Goal: Task Accomplishment & Management: Manage account settings

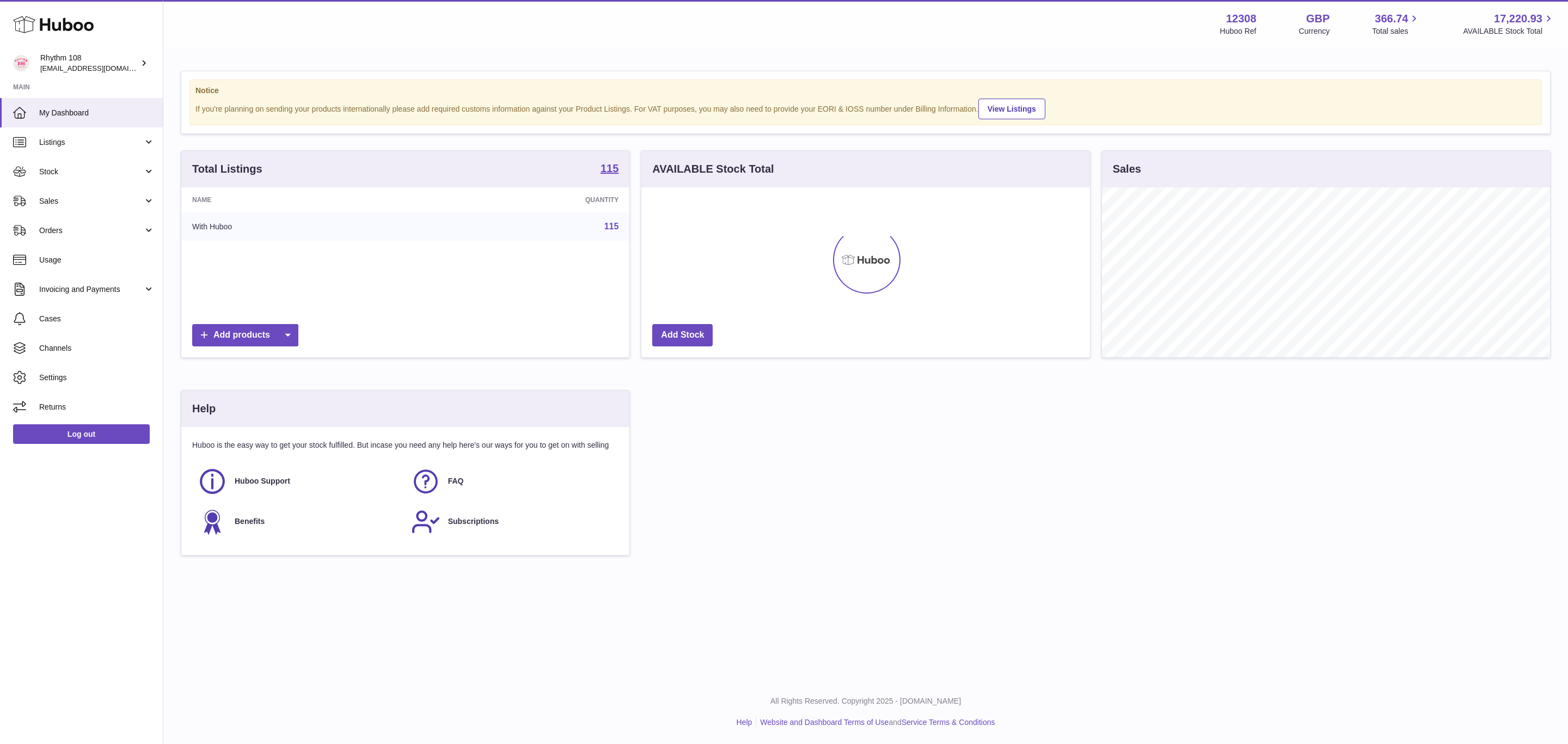
scroll to position [170, 448]
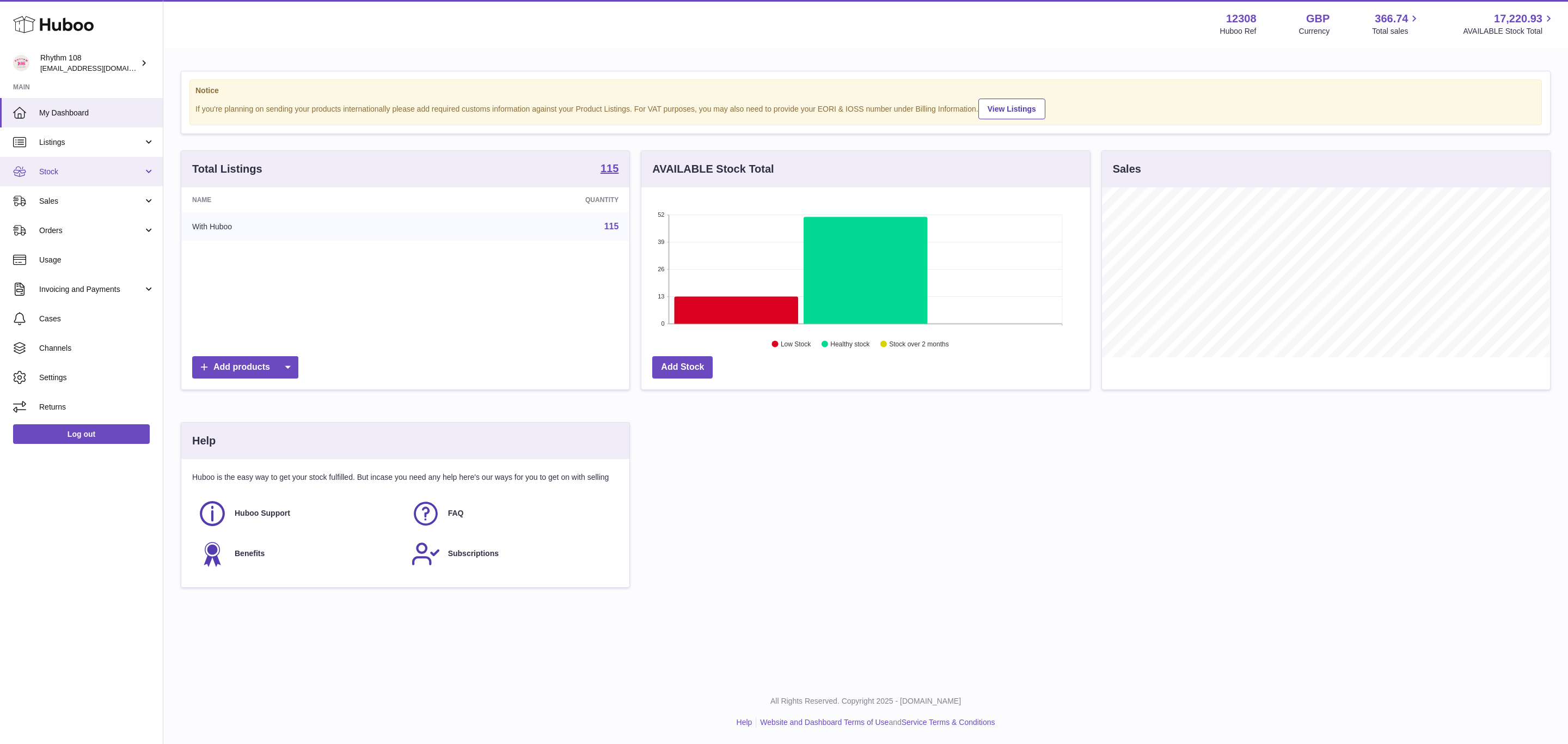
click at [74, 178] on link "Stock" at bounding box center [81, 171] width 162 height 30
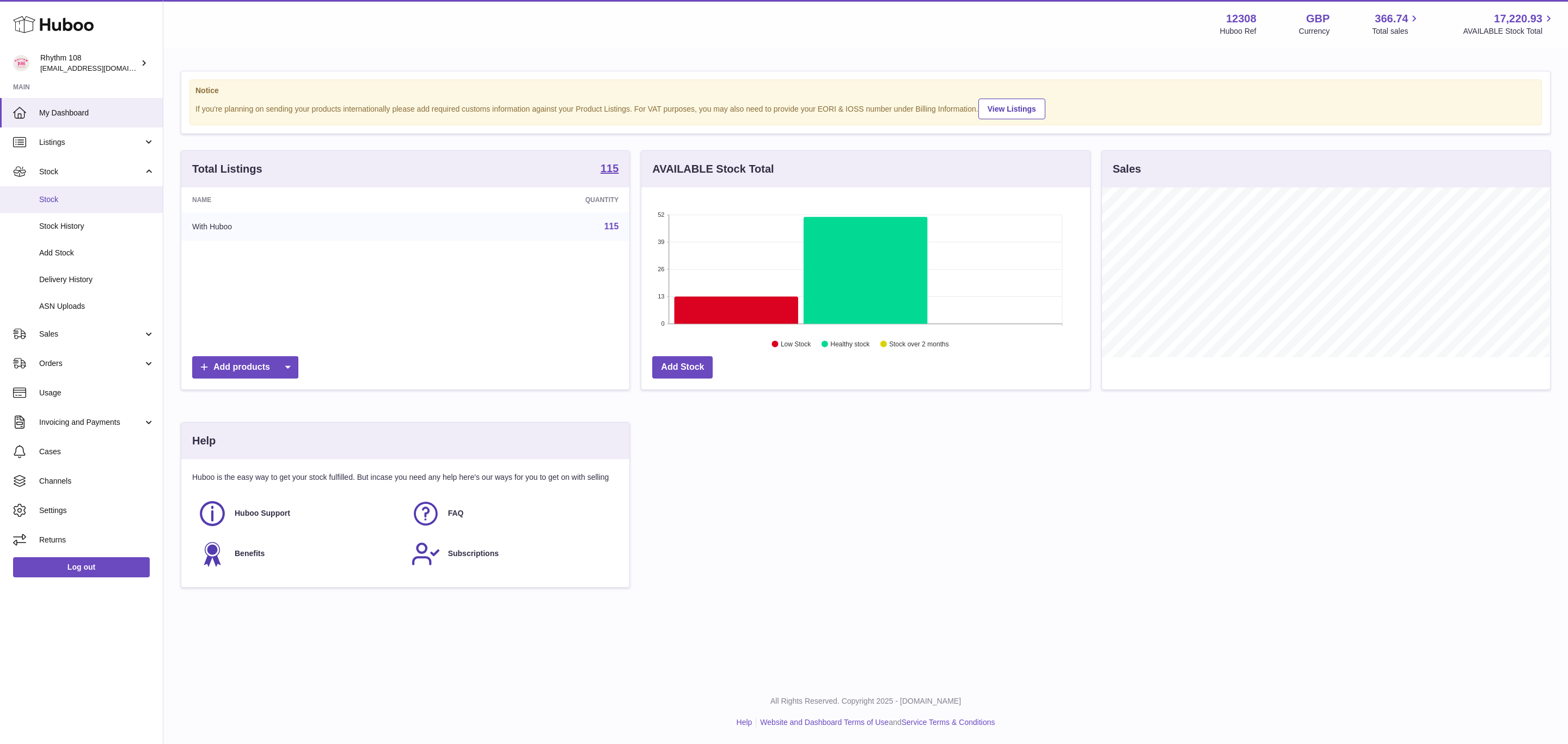
click at [64, 205] on link "Stock" at bounding box center [81, 199] width 162 height 27
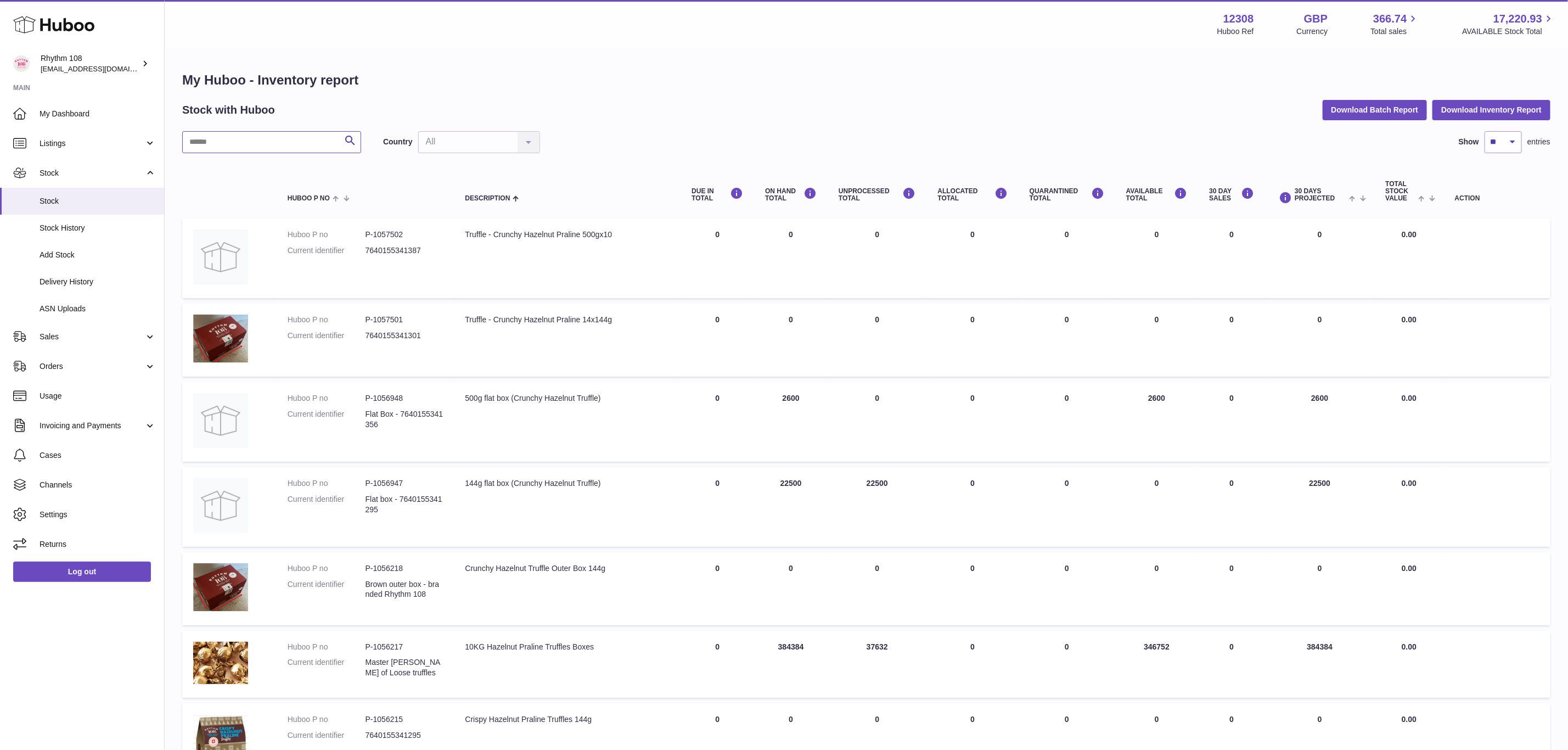
click at [219, 144] on input "text" at bounding box center [272, 142] width 179 height 22
type input "***"
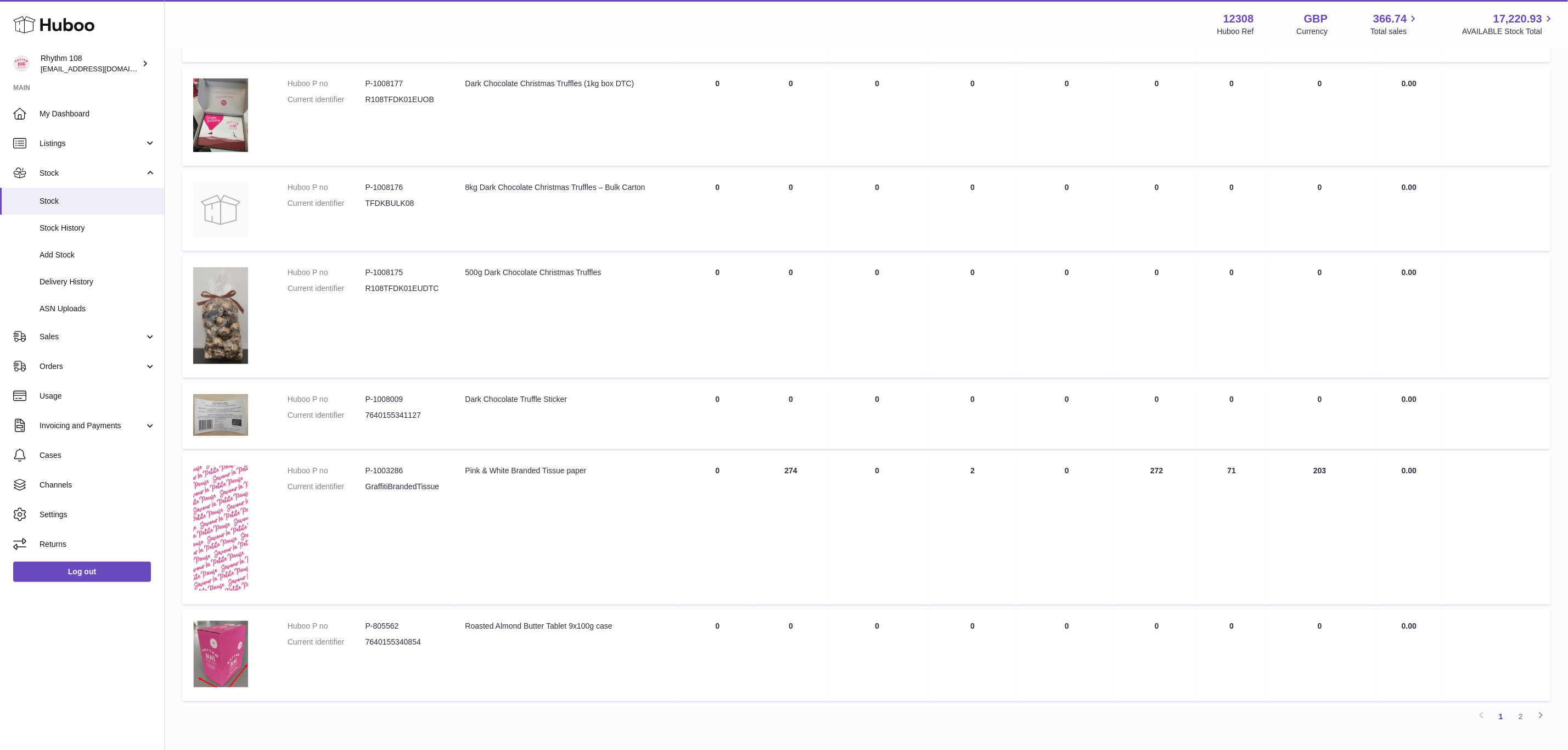
scroll to position [643, 0]
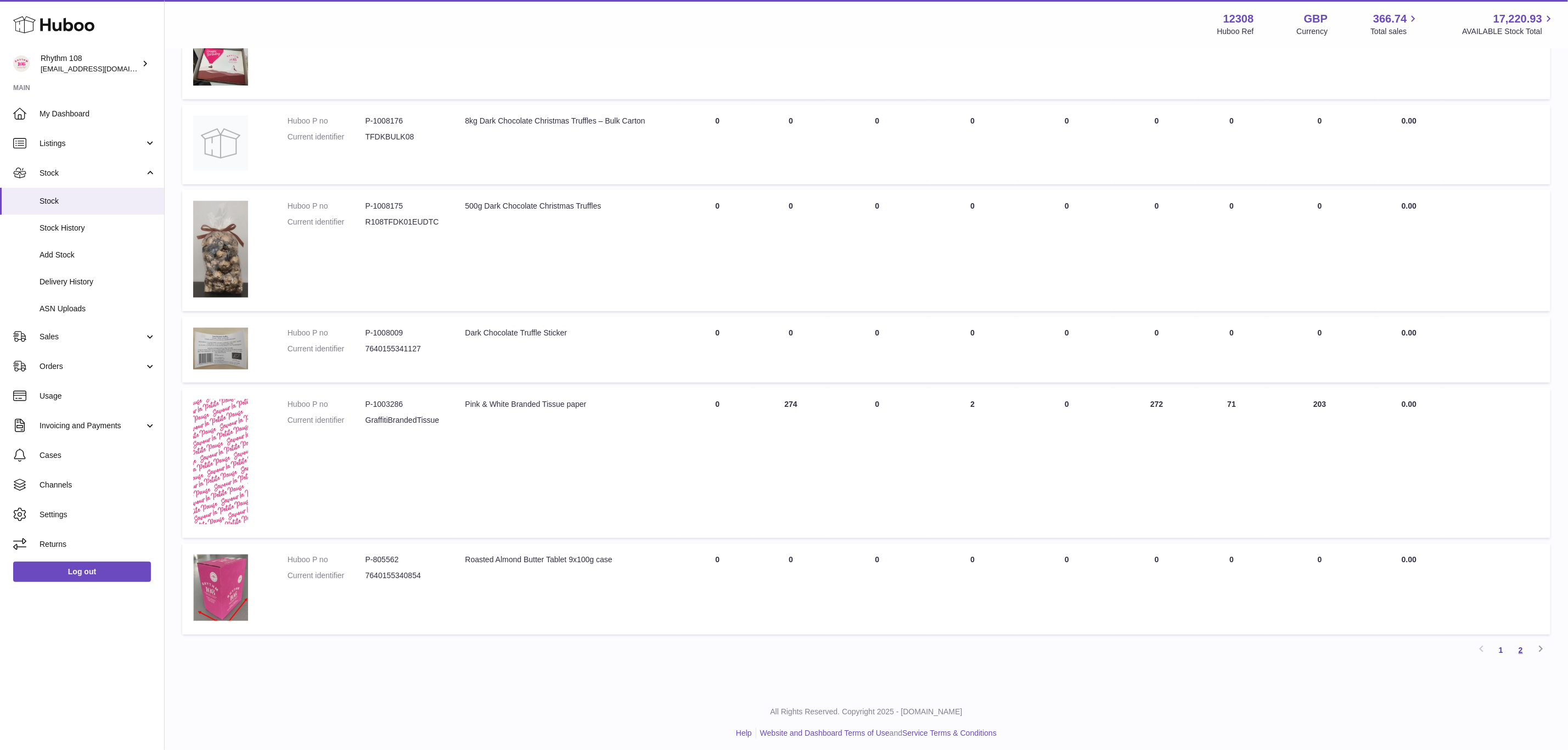
click at [1521, 651] on link "2" at bounding box center [1520, 650] width 20 height 20
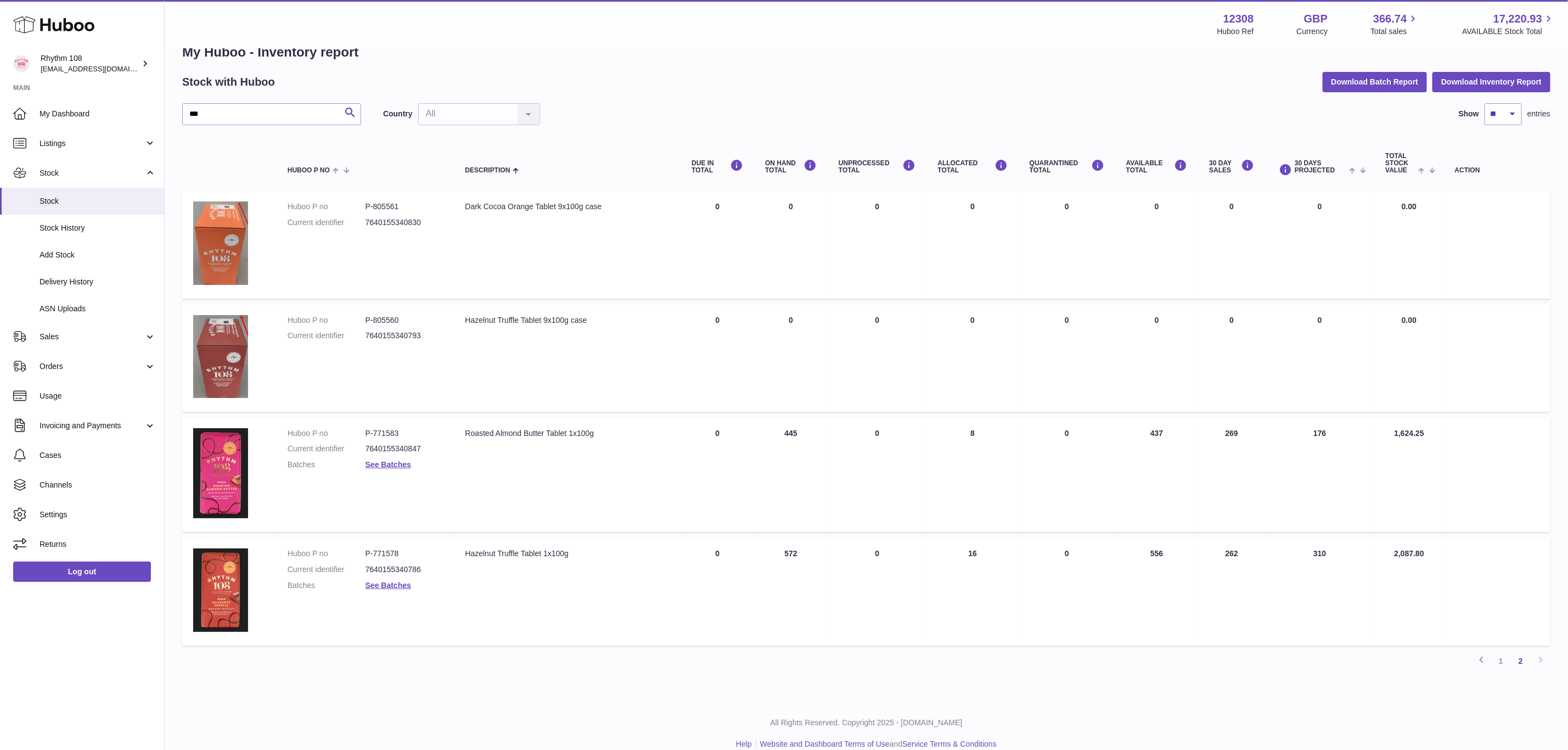
scroll to position [41, 0]
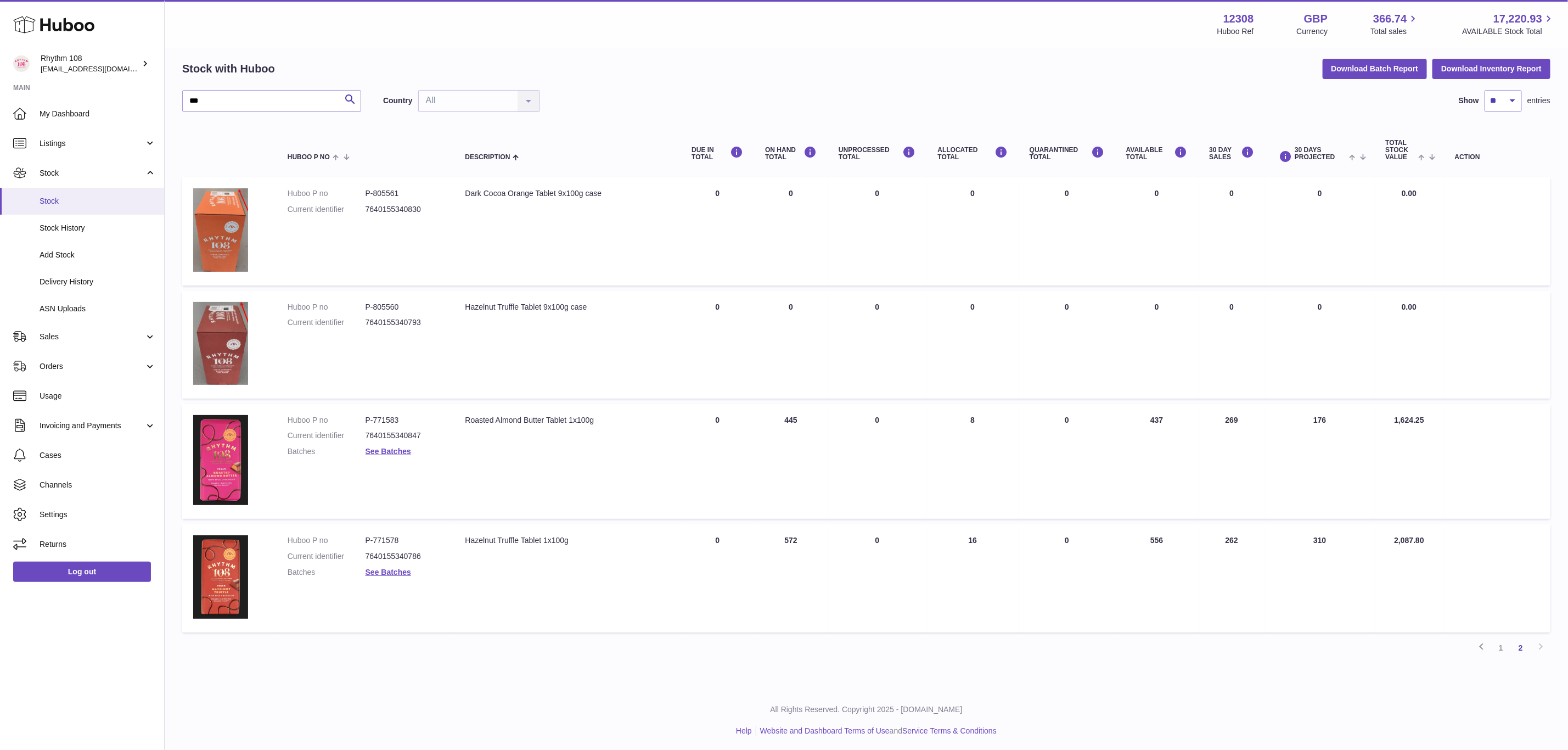
click at [59, 191] on link "Stock" at bounding box center [81, 200] width 164 height 27
click at [68, 196] on span "Stock" at bounding box center [97, 201] width 116 height 11
click at [219, 104] on input "***" at bounding box center [272, 101] width 179 height 22
drag, startPoint x: 192, startPoint y: 102, endPoint x: 160, endPoint y: 100, distance: 32.1
click at [160, 100] on div "Huboo Rhythm 108 orders@rhythm108.com Main My Dashboard Listings Not with Huboo…" at bounding box center [784, 356] width 1568 height 794
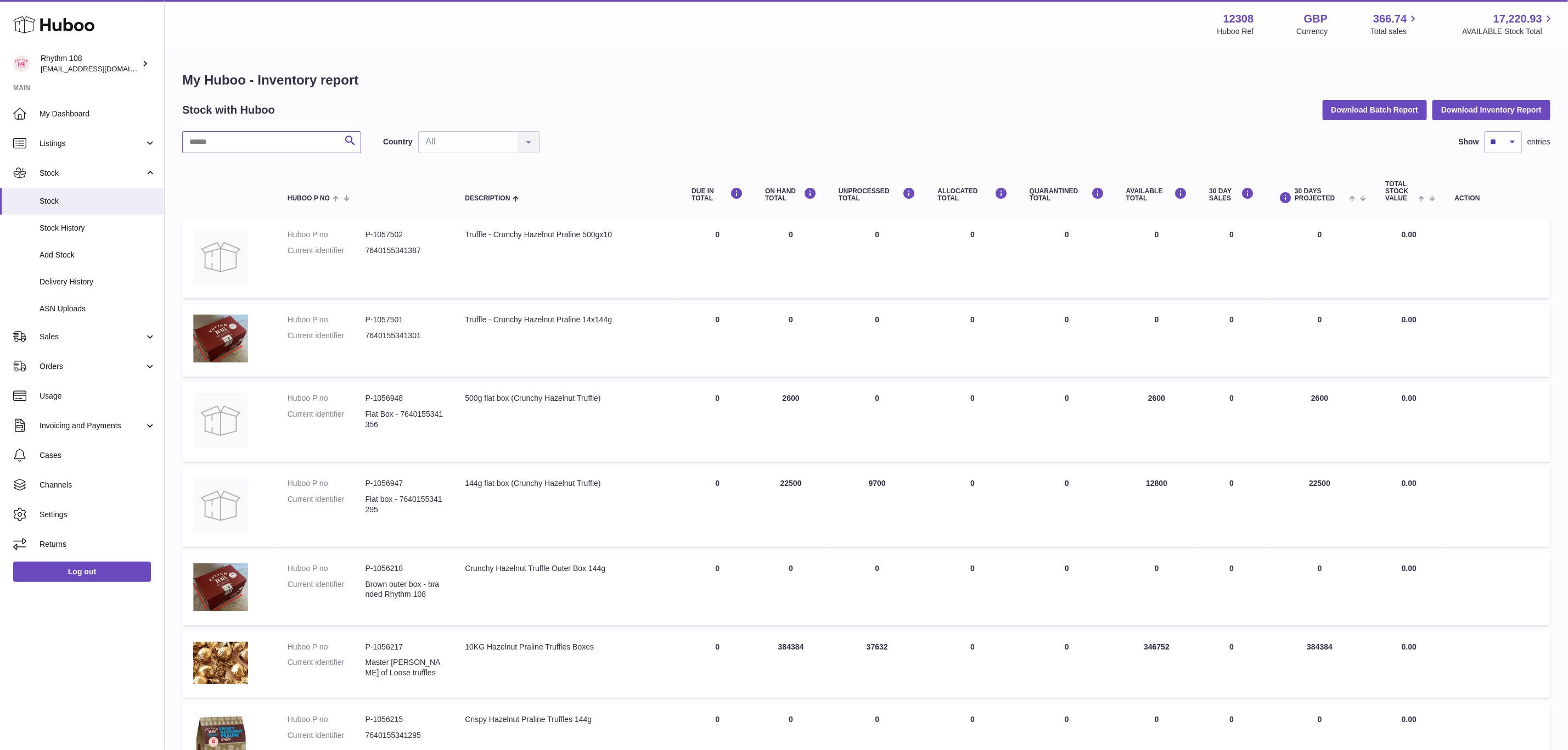
click at [292, 145] on input "text" at bounding box center [272, 142] width 179 height 22
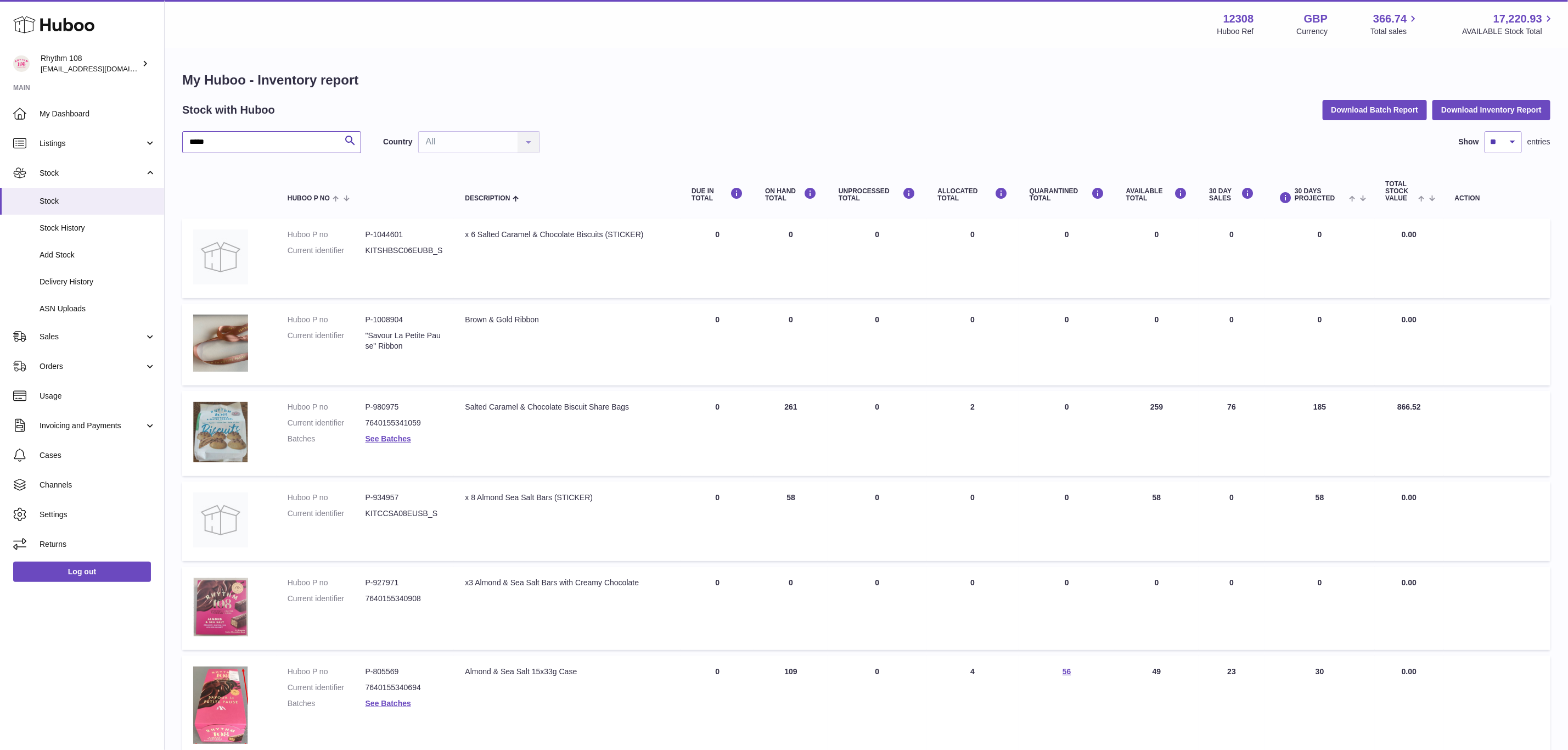
type input "*****"
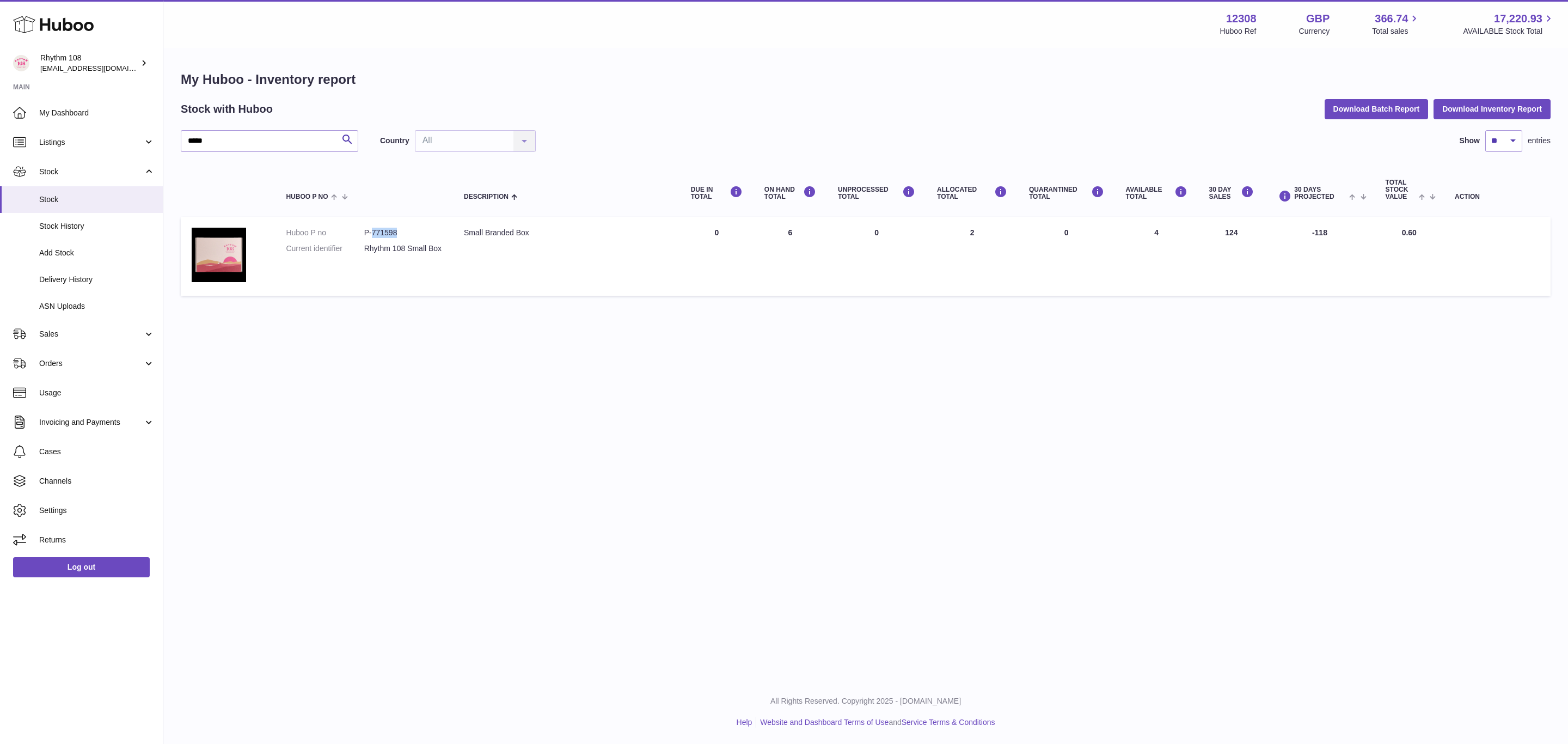
drag, startPoint x: 415, startPoint y: 231, endPoint x: 371, endPoint y: 230, distance: 44.0
click at [371, 230] on dd "P-771598" at bounding box center [403, 232] width 78 height 11
copy dd "771598"
click at [61, 301] on span "ASN Uploads" at bounding box center [96, 306] width 115 height 11
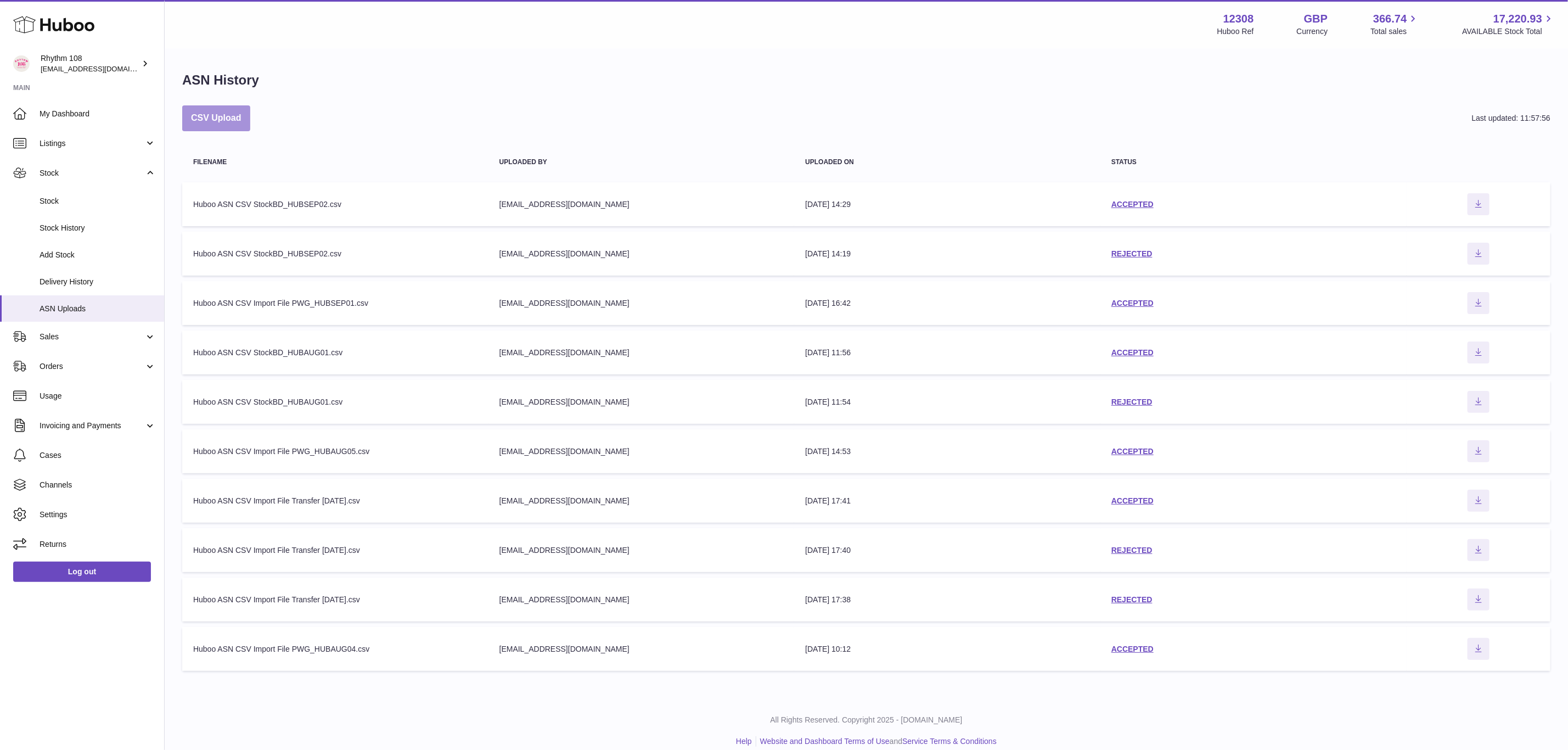
click at [244, 120] on button "CSV Upload" at bounding box center [216, 118] width 68 height 26
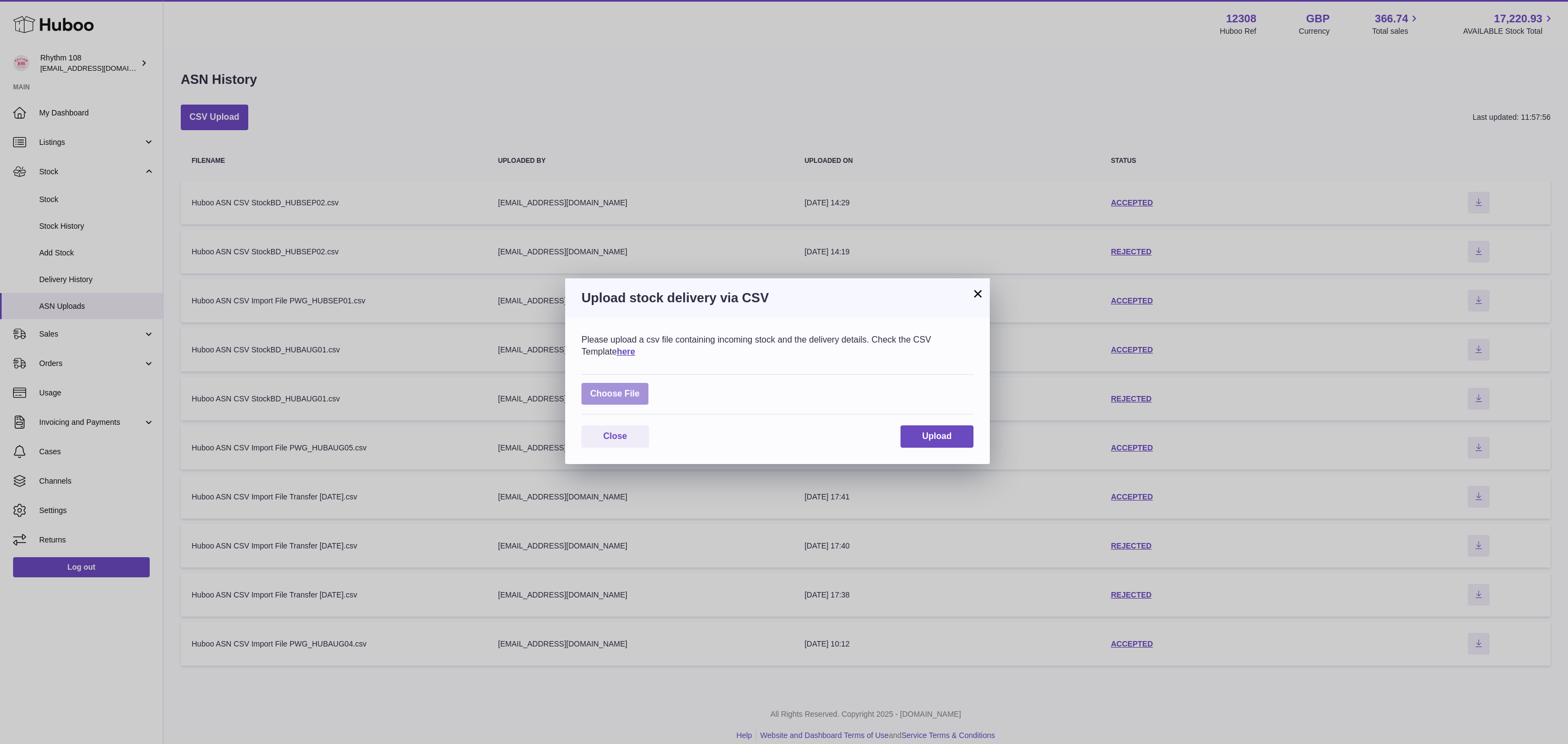
click at [629, 391] on label at bounding box center [615, 394] width 67 height 23
click at [640, 389] on input "file" at bounding box center [640, 388] width 1 height 1
type input "**********"
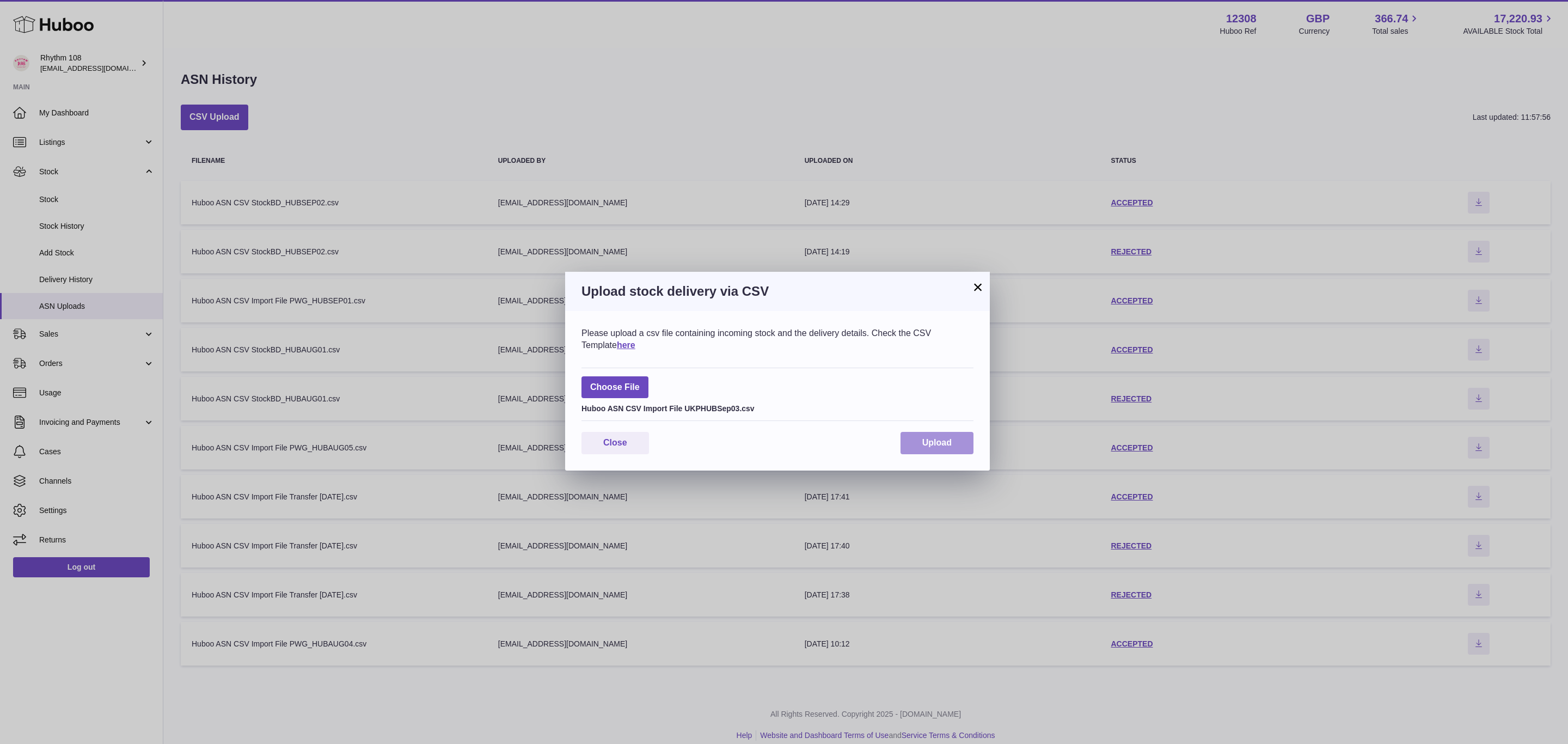
click at [943, 447] on span "Upload" at bounding box center [937, 442] width 30 height 9
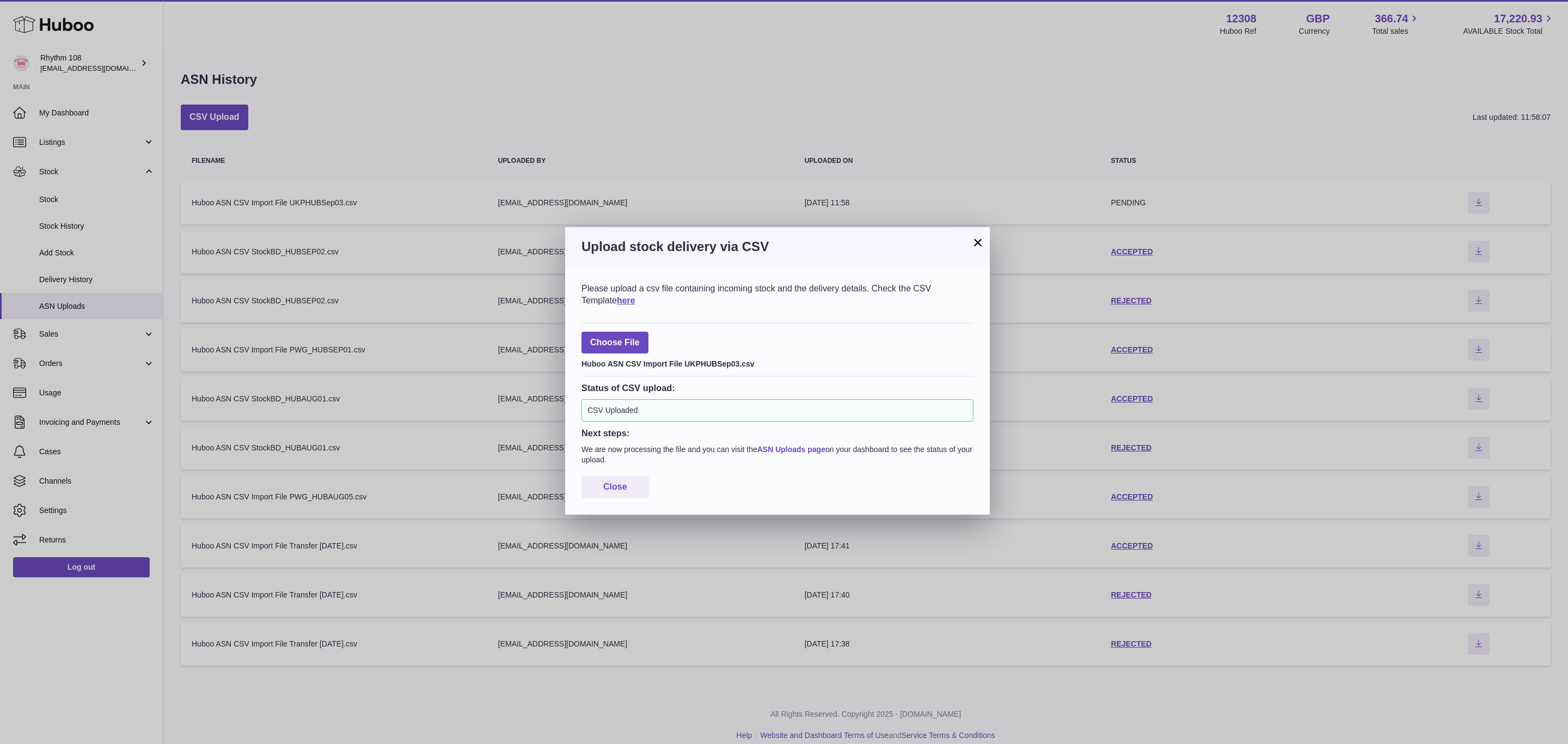
click at [784, 448] on link "ASN Uploads page" at bounding box center [791, 449] width 68 height 9
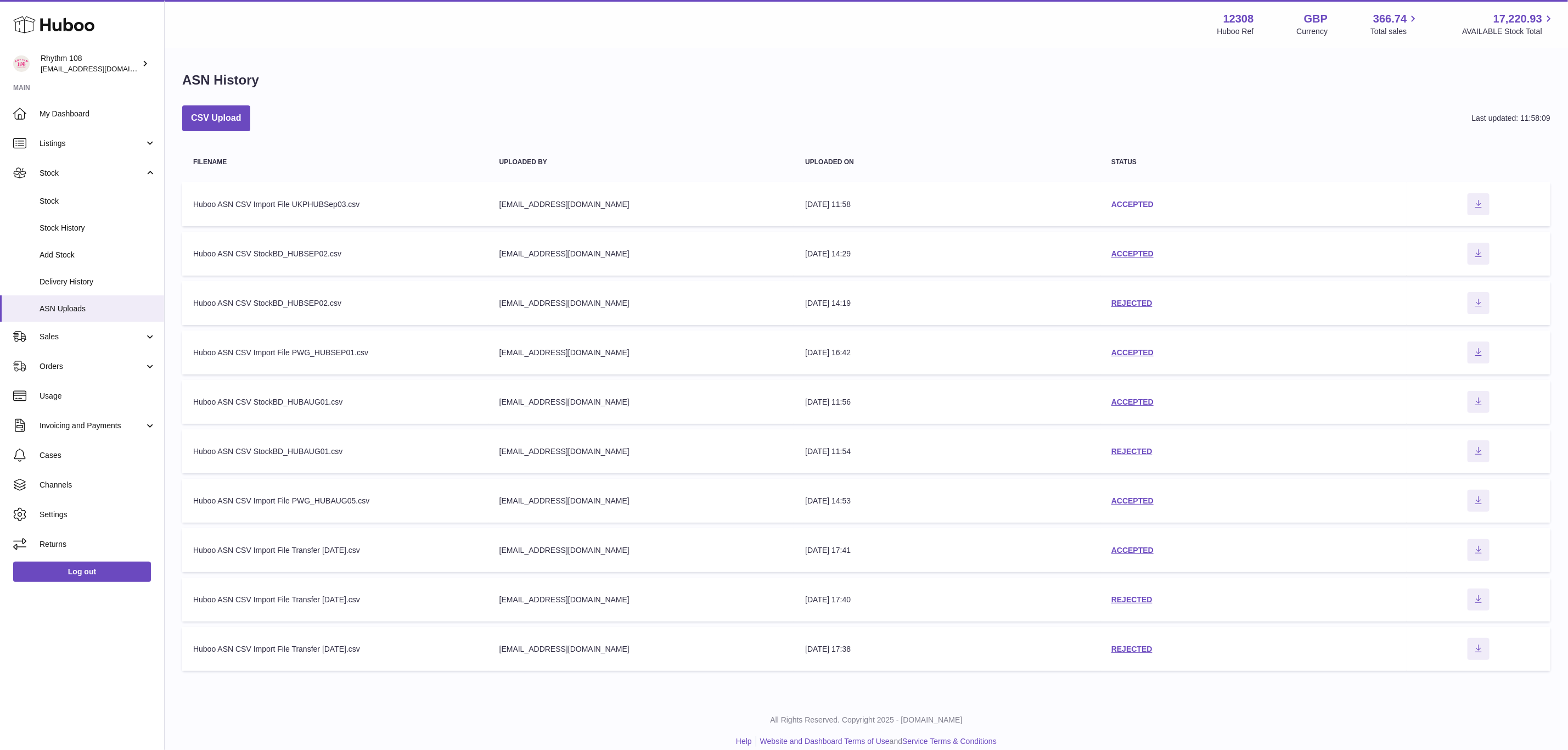
click at [1135, 202] on link "ACCEPTED" at bounding box center [1132, 203] width 43 height 9
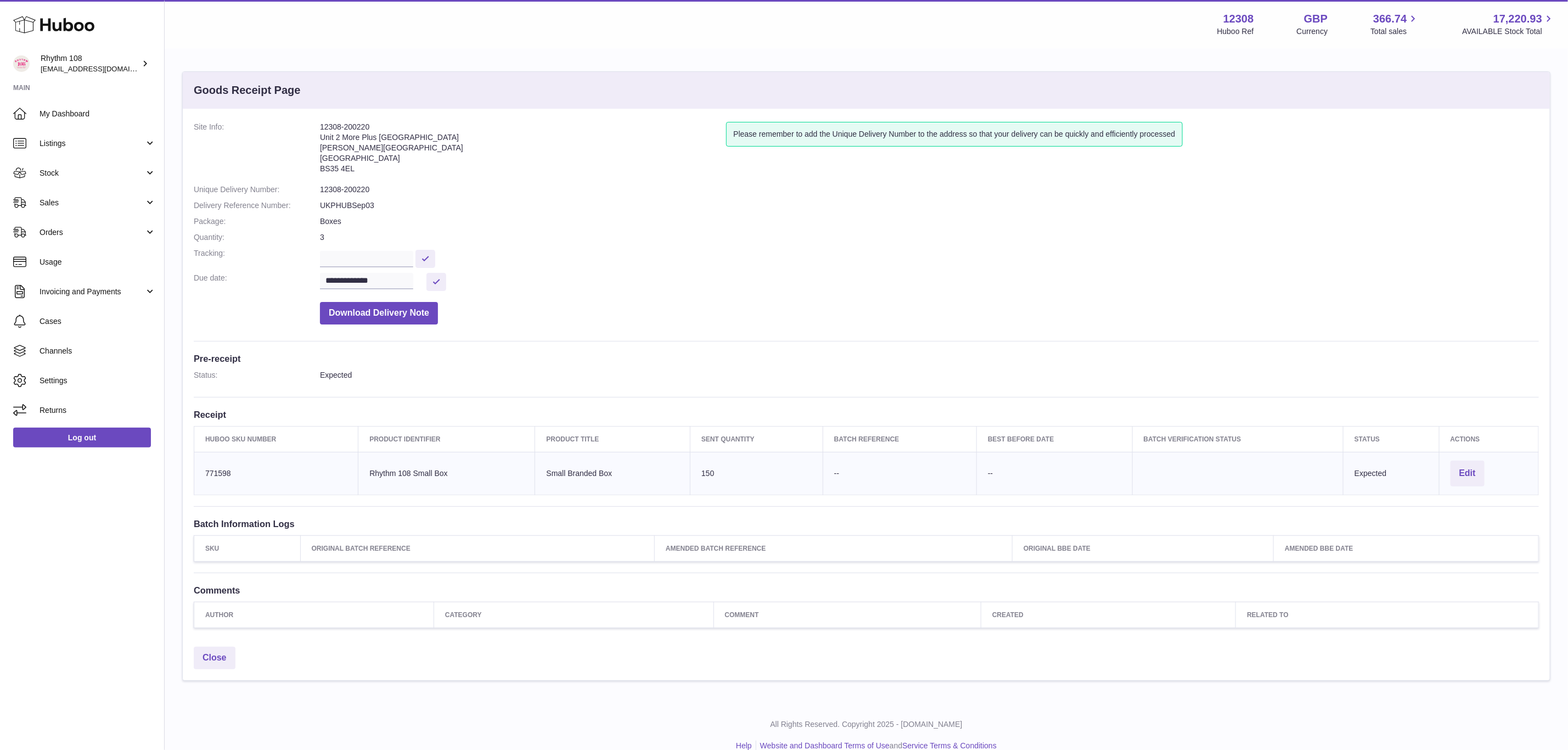
drag, startPoint x: 379, startPoint y: 124, endPoint x: 316, endPoint y: 123, distance: 63.0
click at [316, 123] on dl "**********" at bounding box center [866, 226] width 1345 height 208
copy dl "12308-200220"
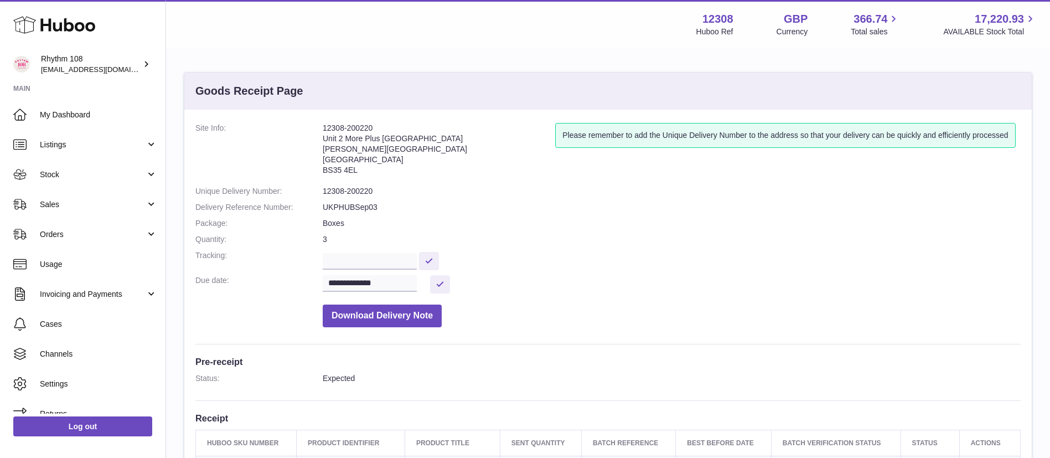
click at [358, 126] on address "12308-200220 Unit 2 More [GEOGRAPHIC_DATA][PERSON_NAME][STREET_ADDRESS]" at bounding box center [439, 152] width 232 height 58
drag, startPoint x: 356, startPoint y: 174, endPoint x: 325, endPoint y: 169, distance: 31.4
click at [325, 169] on address "12308-200220 Unit 2 More [GEOGRAPHIC_DATA][PERSON_NAME][STREET_ADDRESS]" at bounding box center [439, 152] width 232 height 58
copy address "BS35 4EL"
drag, startPoint x: 396, startPoint y: 122, endPoint x: 316, endPoint y: 119, distance: 79.7
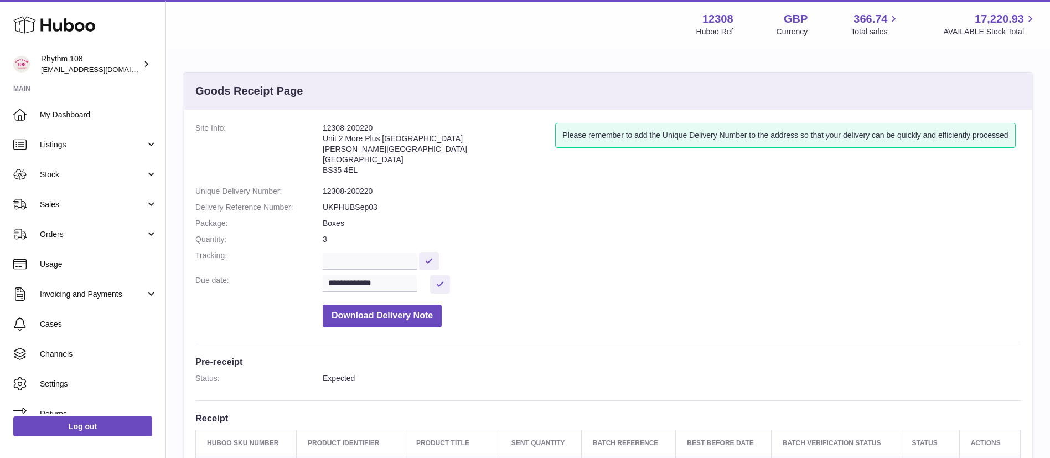
click at [316, 119] on div "**********" at bounding box center [607, 378] width 847 height 537
copy dl "12308-200220"
drag, startPoint x: 434, startPoint y: 138, endPoint x: 325, endPoint y: 141, distance: 109.0
click at [325, 141] on address "12308-200220 Unit 2 More [GEOGRAPHIC_DATA][PERSON_NAME][STREET_ADDRESS]" at bounding box center [439, 152] width 232 height 58
copy address "Unit 2 More Plus [GEOGRAPHIC_DATA]"
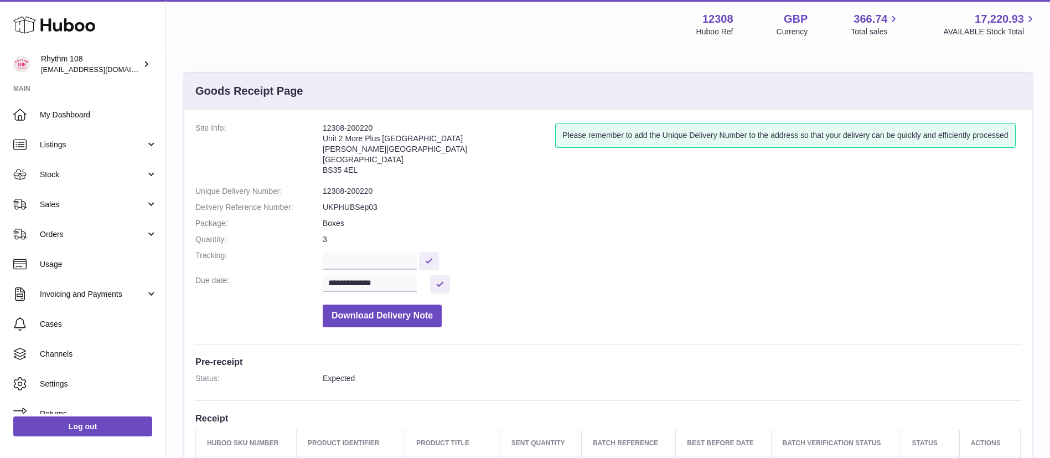
drag, startPoint x: 363, startPoint y: 148, endPoint x: 323, endPoint y: 153, distance: 41.2
click at [323, 153] on address "12308-200220 Unit 2 More [GEOGRAPHIC_DATA][PERSON_NAME][STREET_ADDRESS]" at bounding box center [439, 152] width 232 height 58
copy address "[PERSON_NAME][GEOGRAPHIC_DATA]"
click at [373, 158] on address "12308-200220 Unit 2 More [GEOGRAPHIC_DATA][PERSON_NAME][STREET_ADDRESS]" at bounding box center [439, 152] width 232 height 58
drag, startPoint x: 373, startPoint y: 158, endPoint x: 325, endPoint y: 157, distance: 47.6
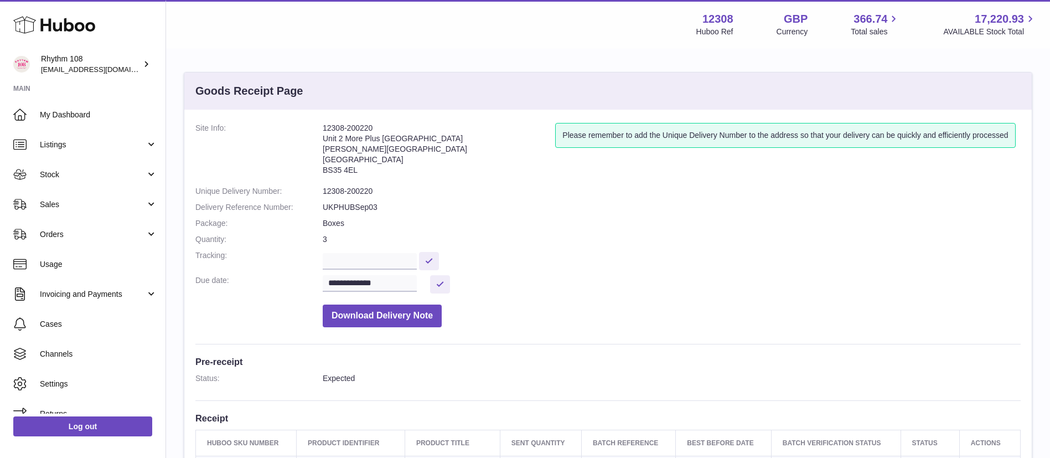
click at [325, 157] on address "12308-200220 Unit 2 More [GEOGRAPHIC_DATA][PERSON_NAME][STREET_ADDRESS]" at bounding box center [439, 152] width 232 height 58
copy address "[GEOGRAPHIC_DATA]"
drag, startPoint x: 362, startPoint y: 175, endPoint x: 325, endPoint y: 168, distance: 38.3
click at [325, 168] on address "12308-200220 Unit 2 More [GEOGRAPHIC_DATA][PERSON_NAME][STREET_ADDRESS]" at bounding box center [439, 152] width 232 height 58
copy address "BS35 4EL"
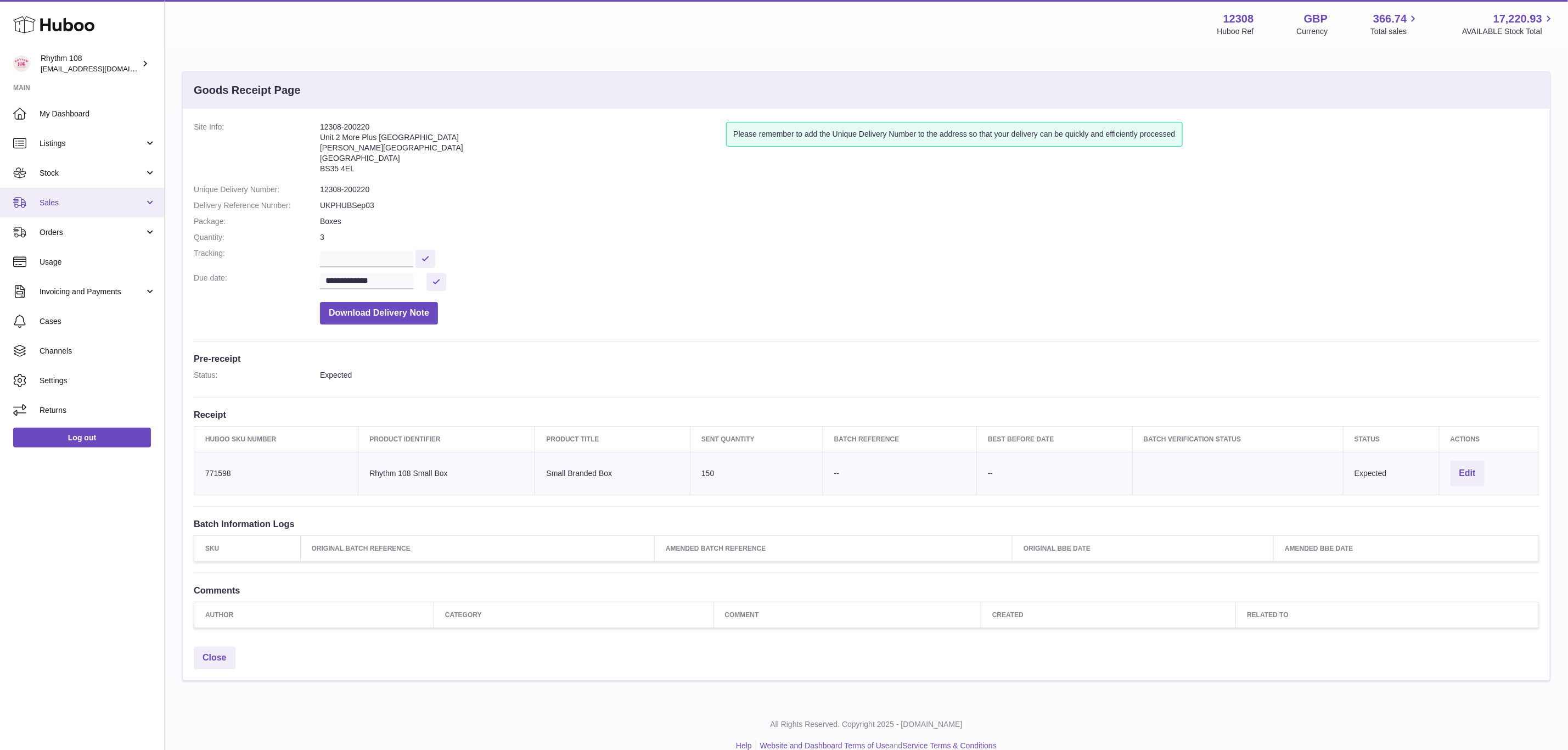
click at [40, 204] on span "Sales" at bounding box center [92, 202] width 105 height 11
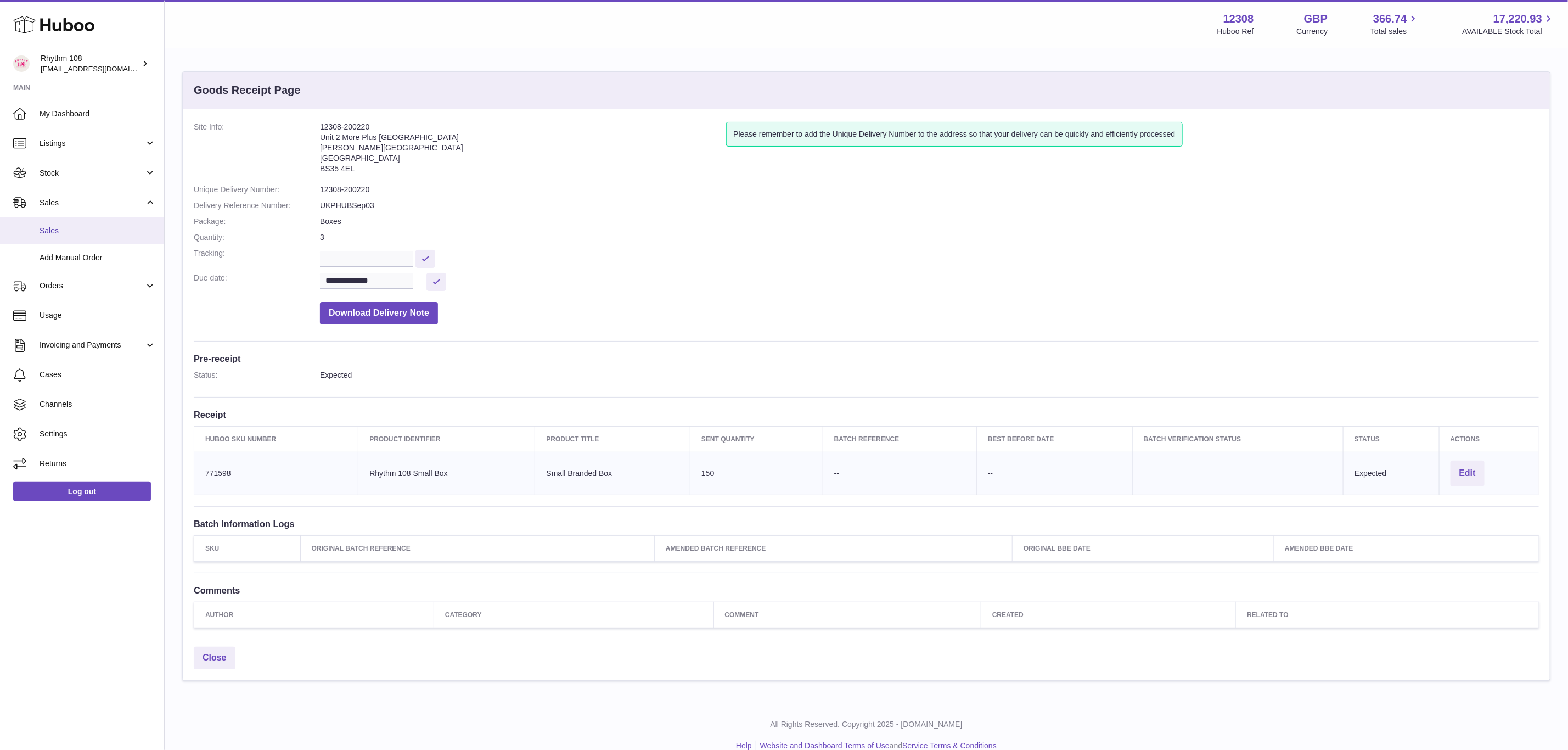
click at [40, 224] on link "Sales" at bounding box center [81, 230] width 164 height 27
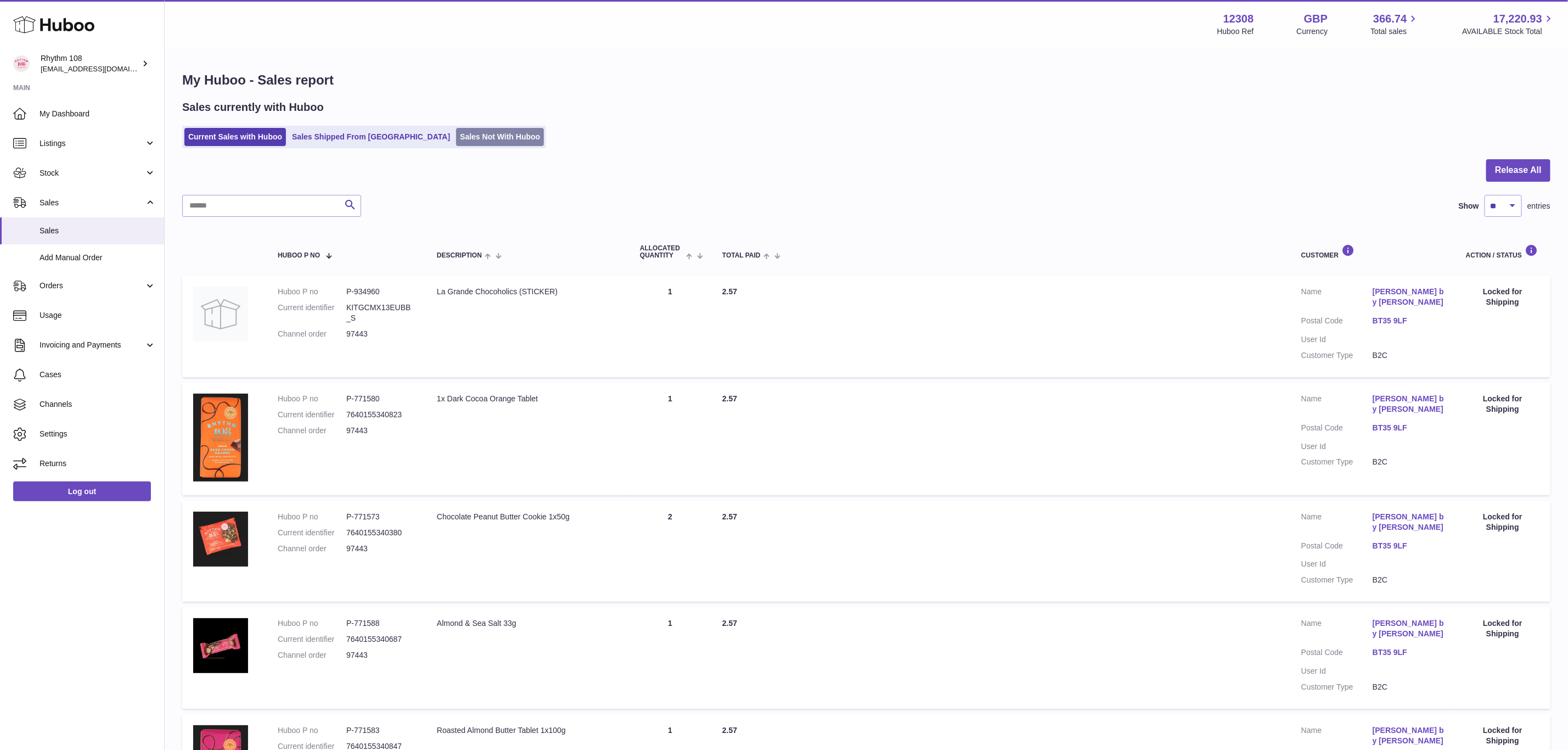
click at [470, 133] on link "Sales Not With Huboo" at bounding box center [500, 137] width 88 height 18
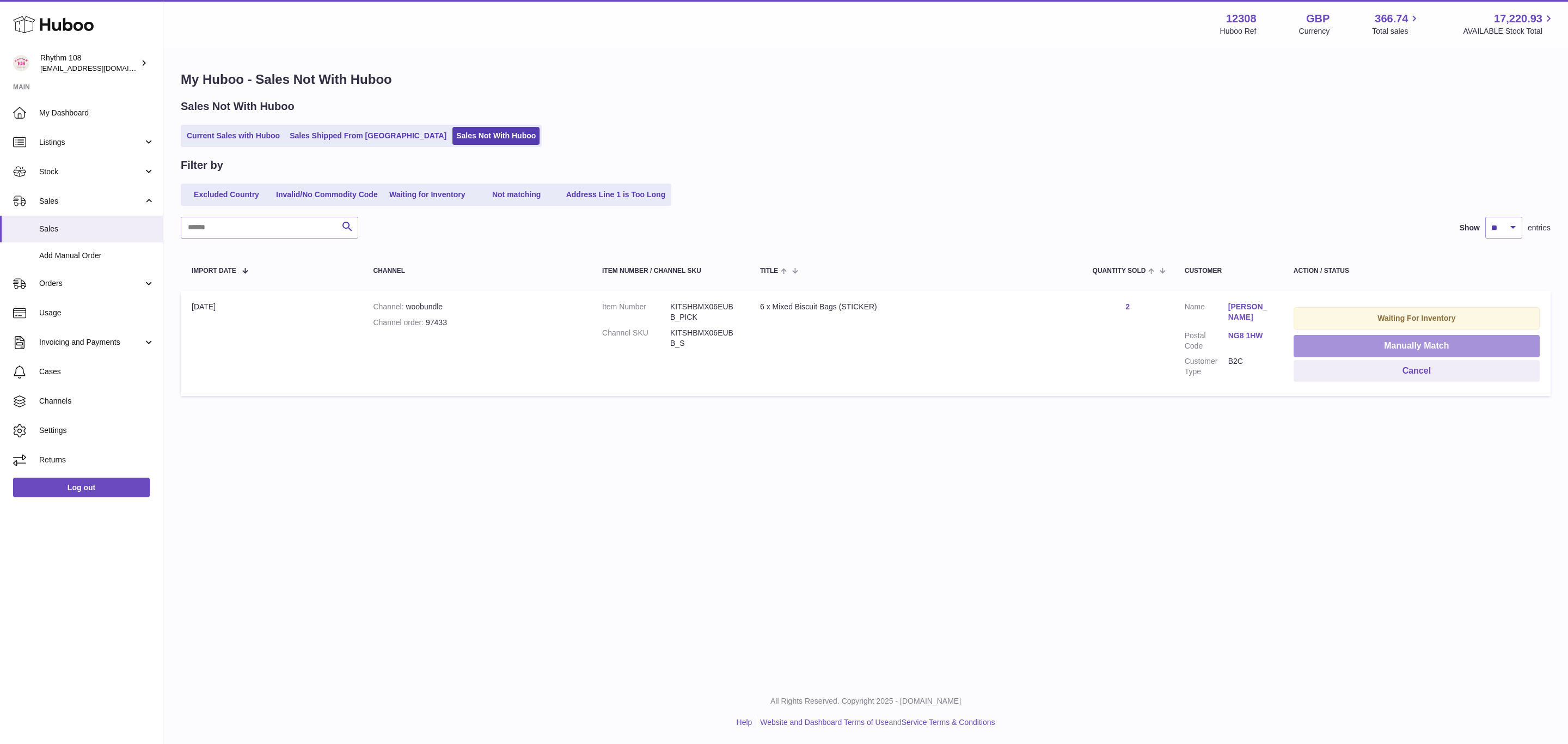
click at [1483, 339] on button "Manually Match" at bounding box center [1417, 345] width 246 height 23
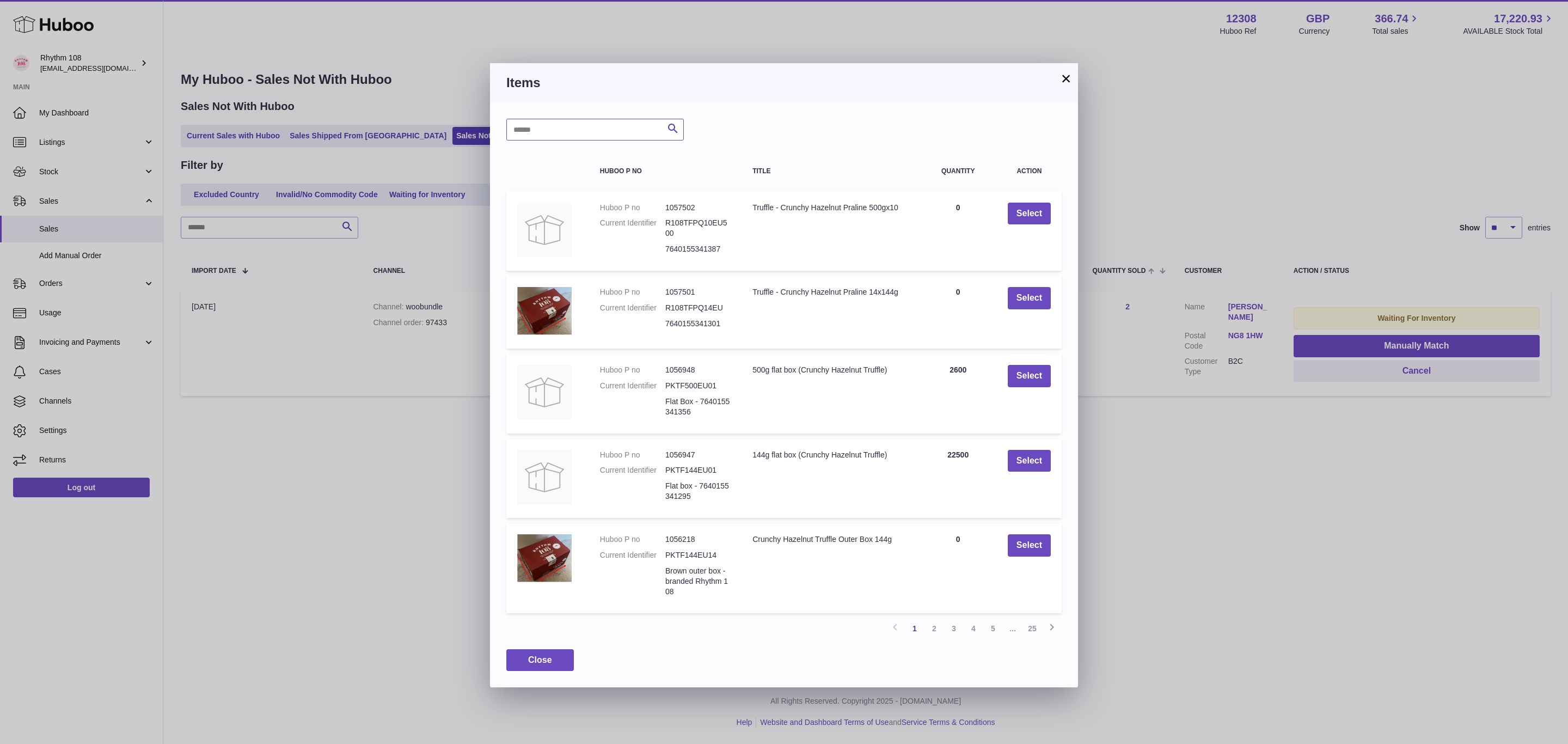
click at [617, 132] on input "text" at bounding box center [596, 130] width 177 height 22
type input "*******"
click at [672, 132] on icon "submit" at bounding box center [672, 129] width 13 height 14
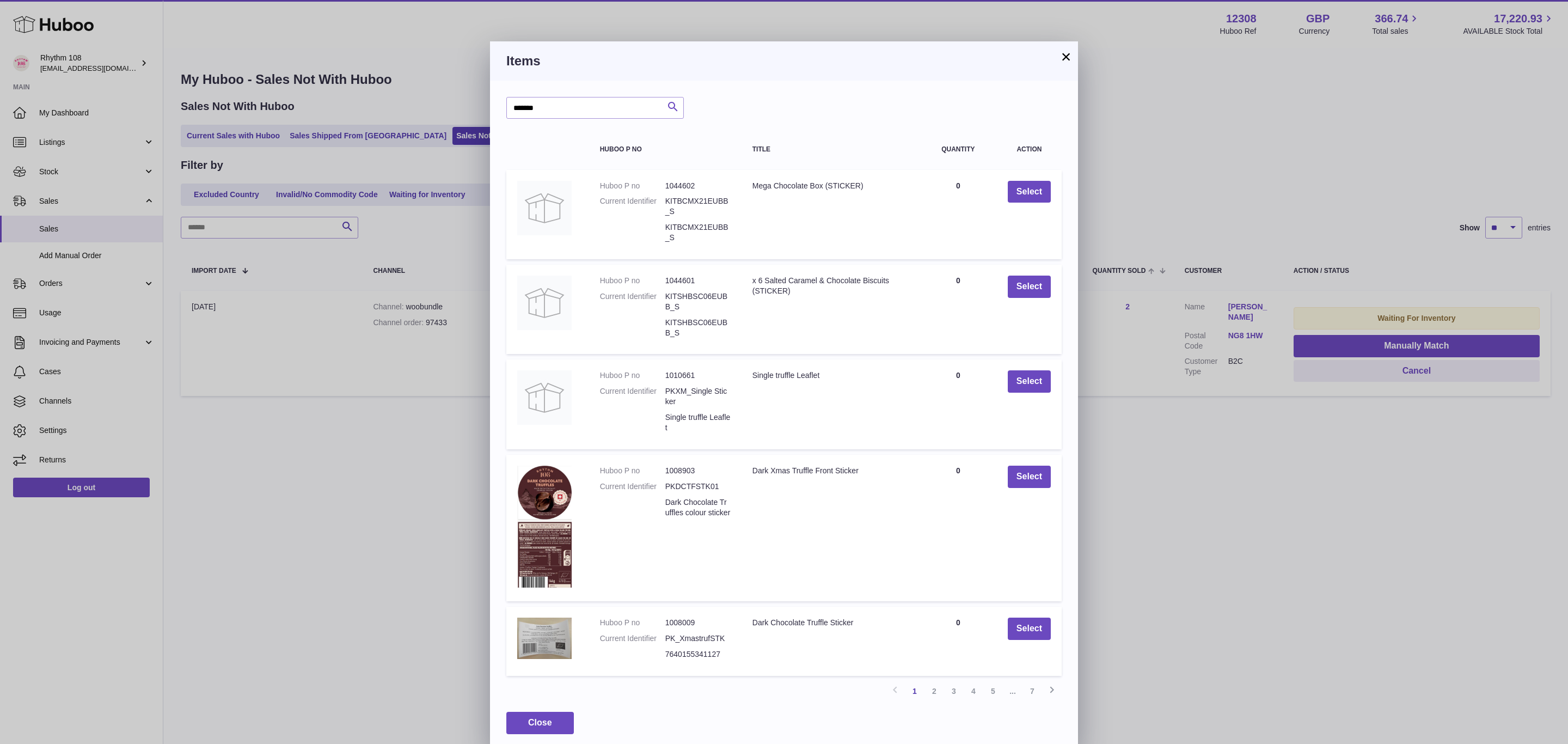
scroll to position [14, 0]
click at [972, 686] on link "4" at bounding box center [973, 689] width 20 height 20
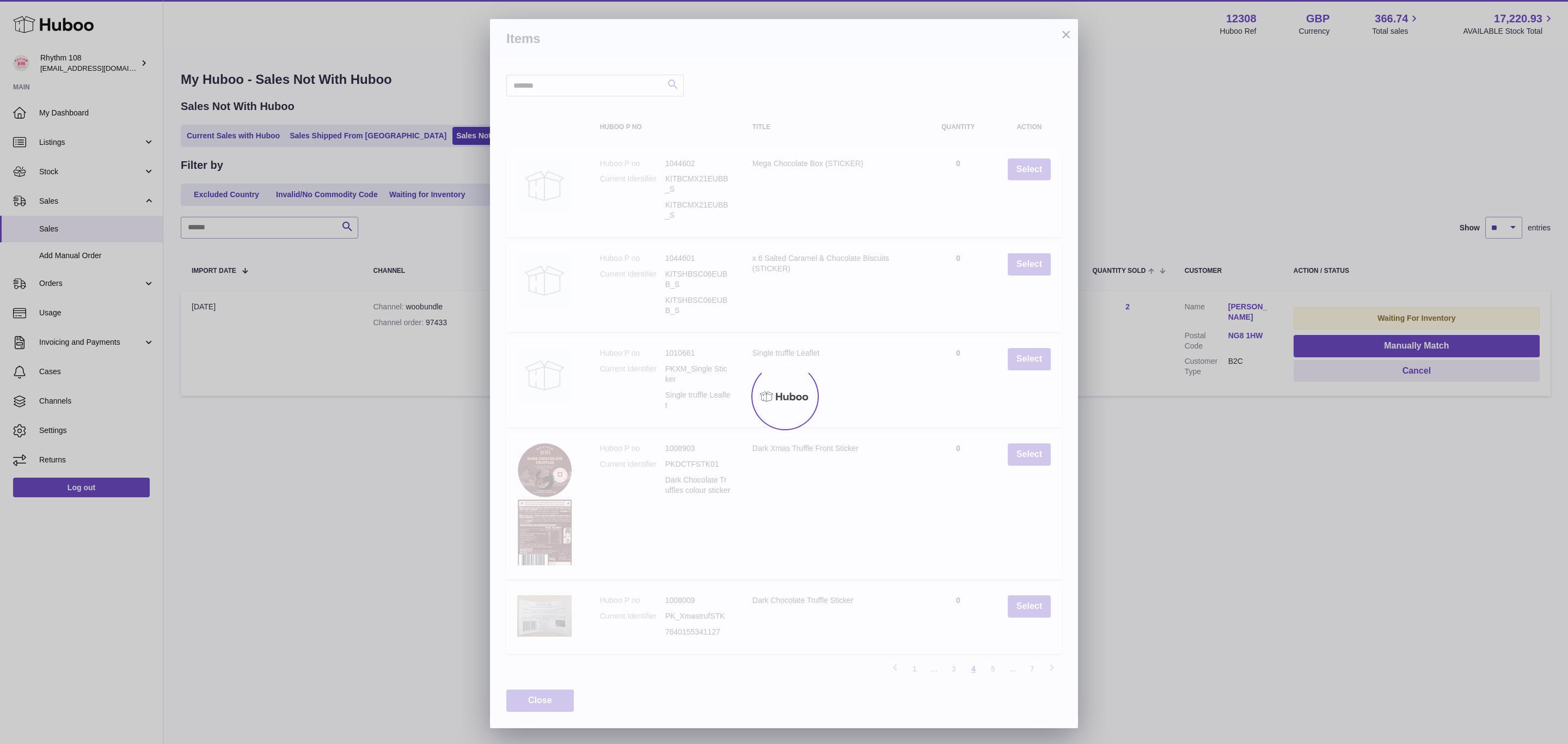
scroll to position [0, 0]
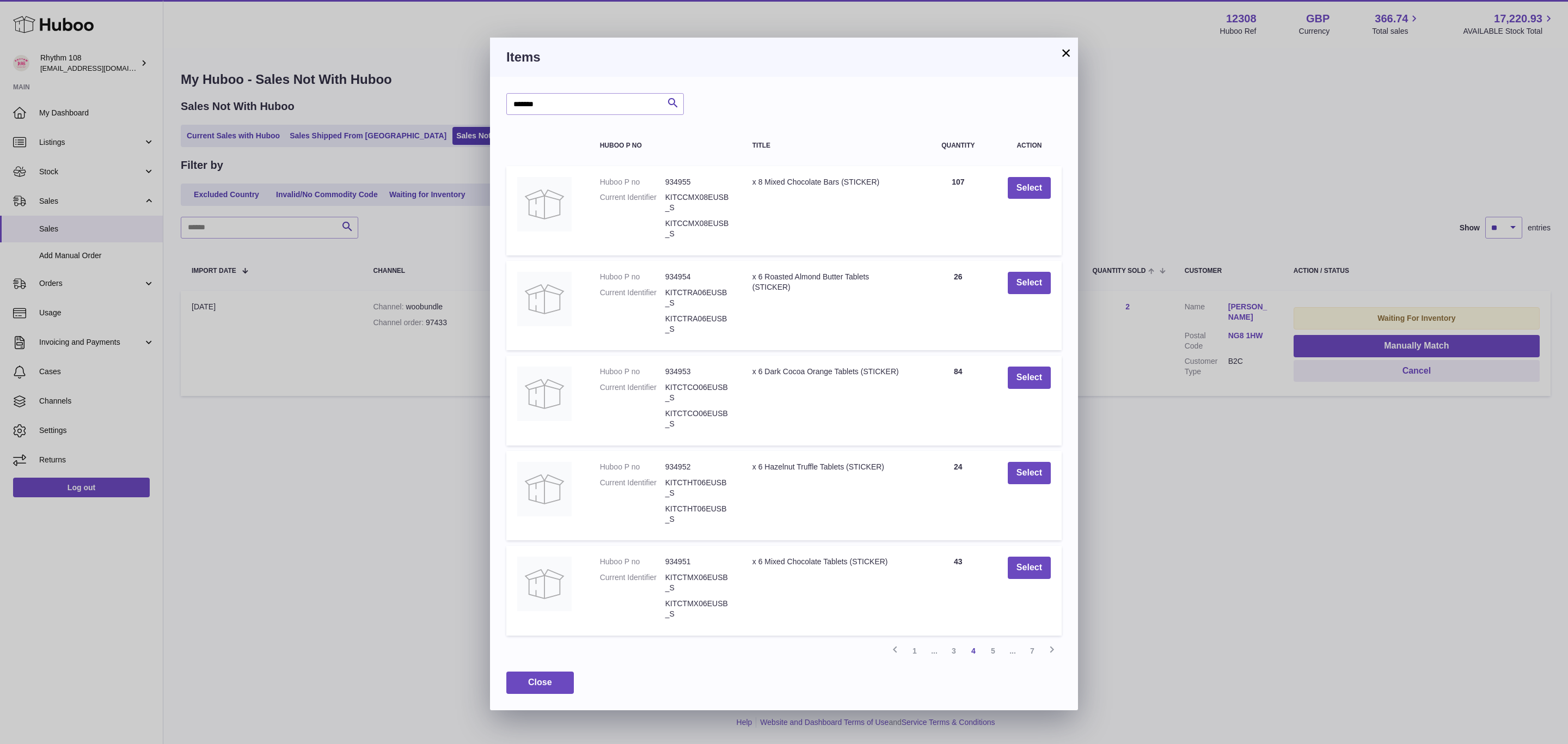
drag, startPoint x: 856, startPoint y: 52, endPoint x: 1307, endPoint y: 254, distance: 494.2
click at [1307, 254] on div "× Items ******* Search Huboo P no Title Quantity Action Huboo P no 934955 Curre…" at bounding box center [784, 372] width 1568 height 744
click at [1306, 253] on div "× Items ******* Search Huboo P no Title Quantity Action Huboo P no 934955 Curre…" at bounding box center [784, 372] width 1568 height 744
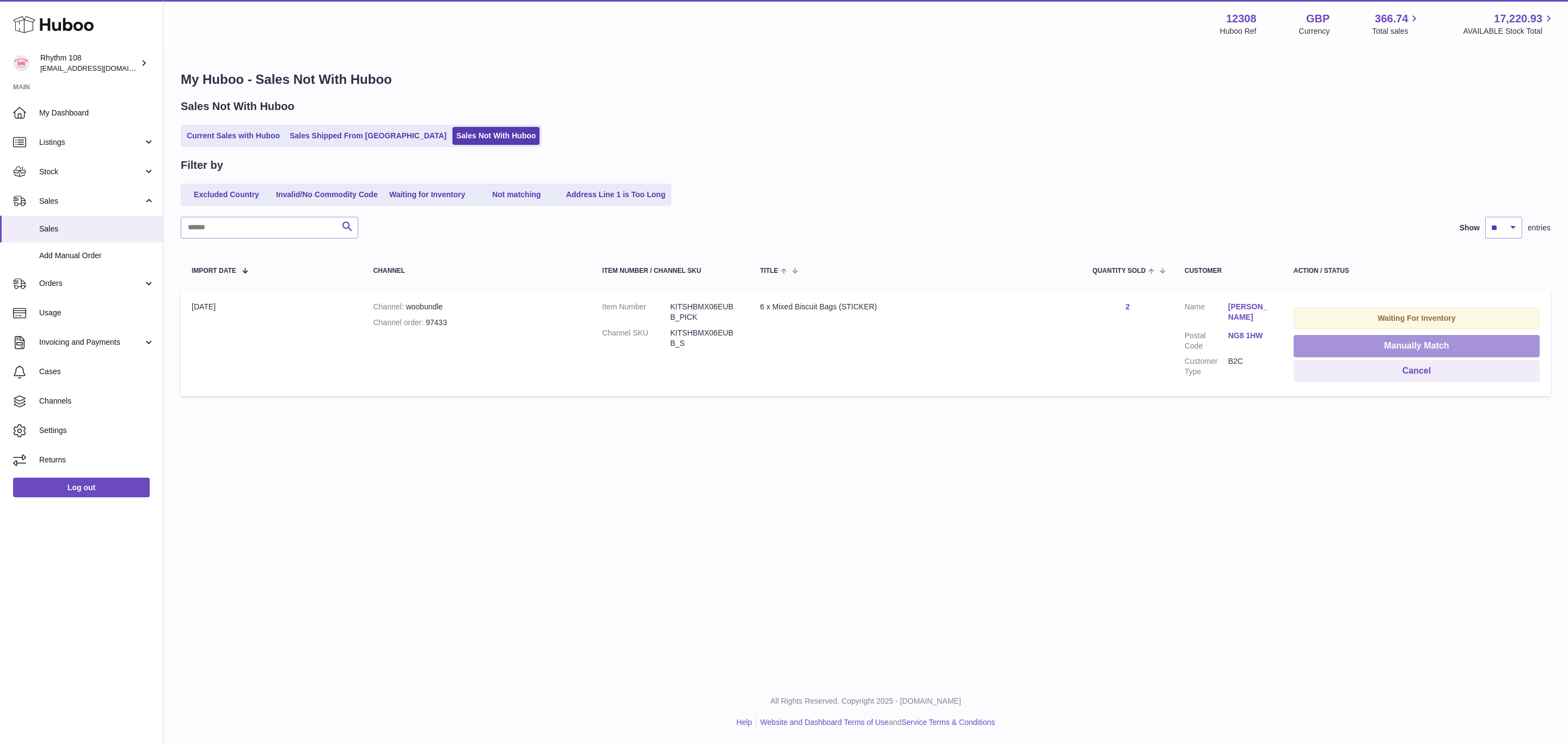
click at [1401, 341] on button "Manually Match" at bounding box center [1417, 345] width 246 height 23
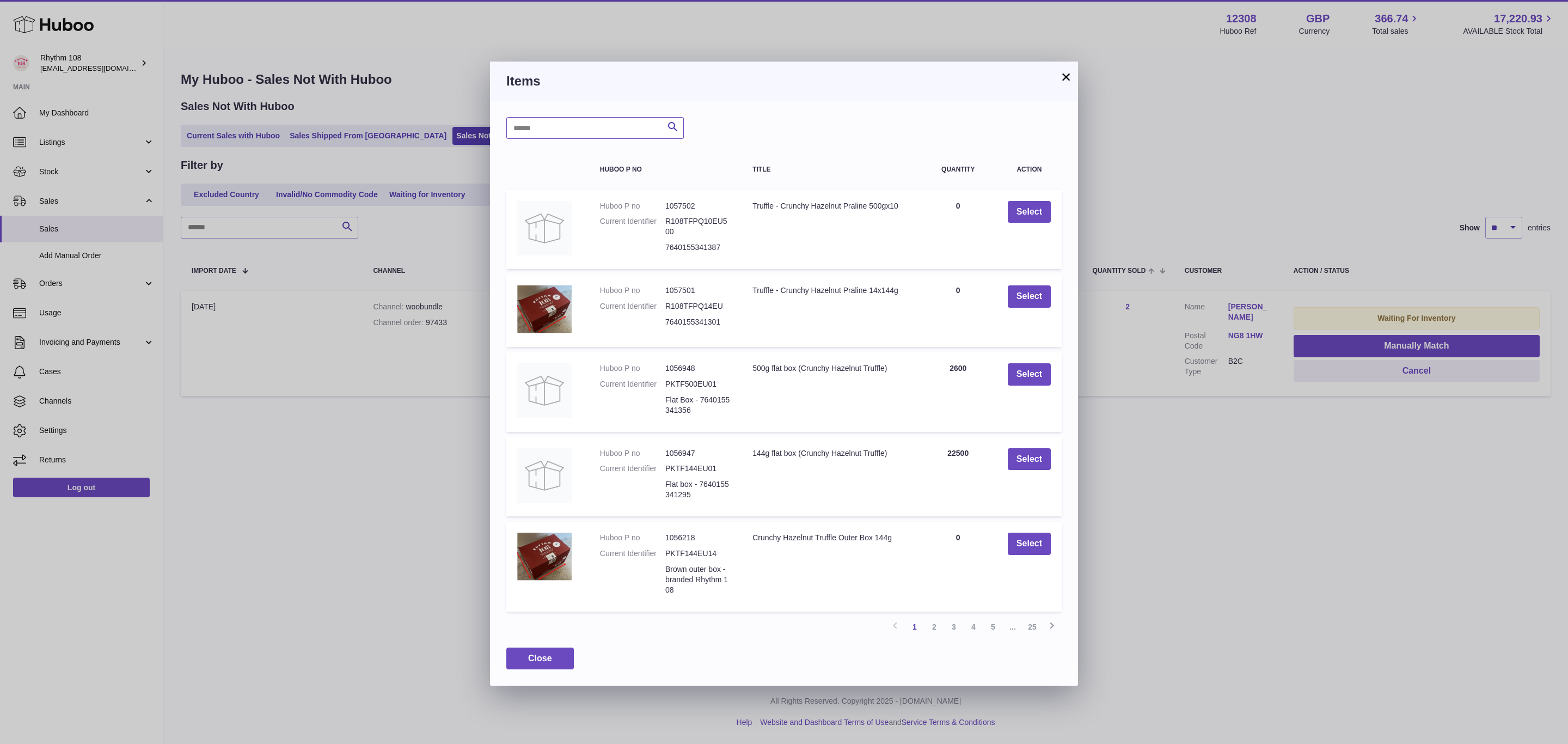
click at [575, 124] on input "text" at bounding box center [596, 128] width 177 height 22
type input "*"
type input "**********"
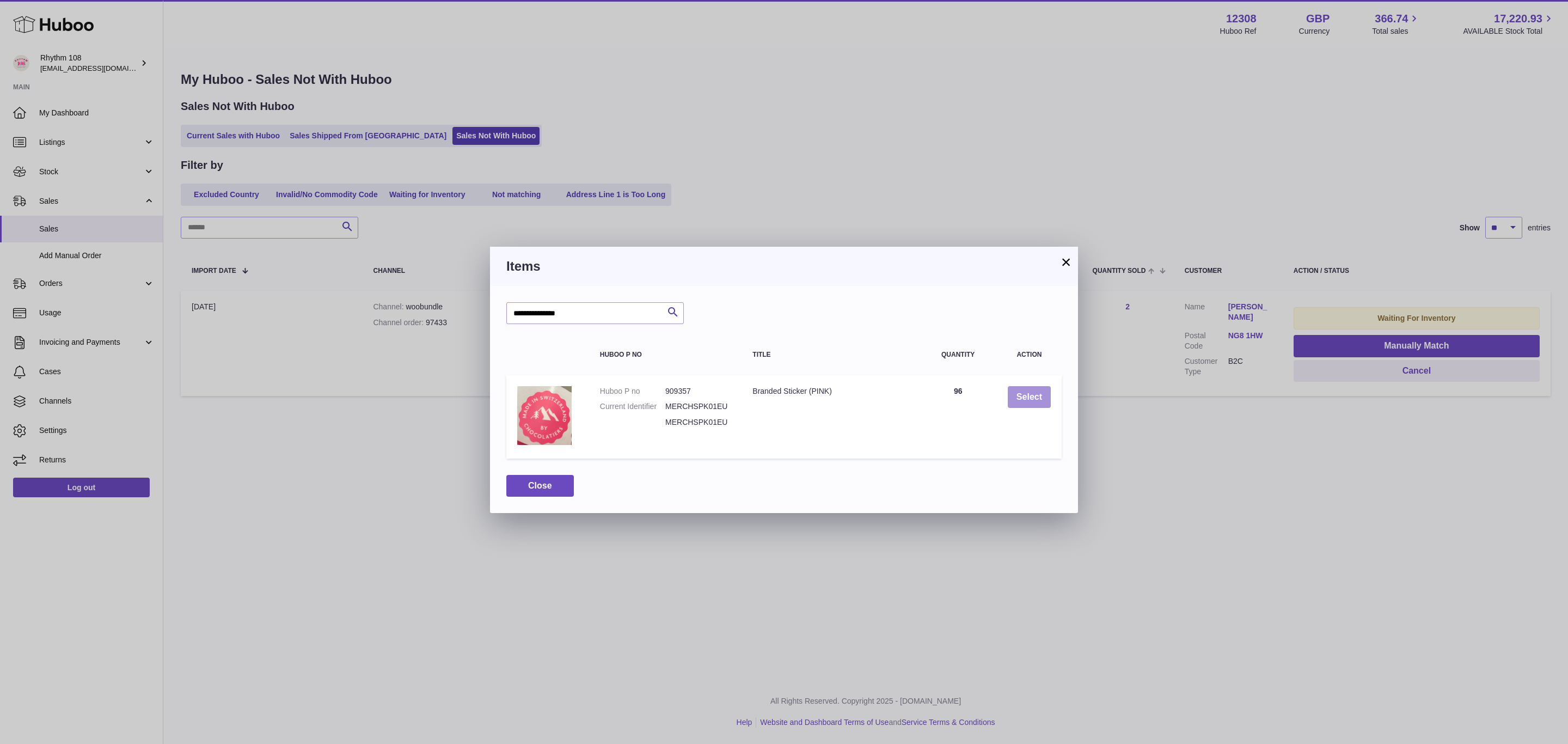
click at [1024, 396] on button "Select" at bounding box center [1030, 397] width 43 height 23
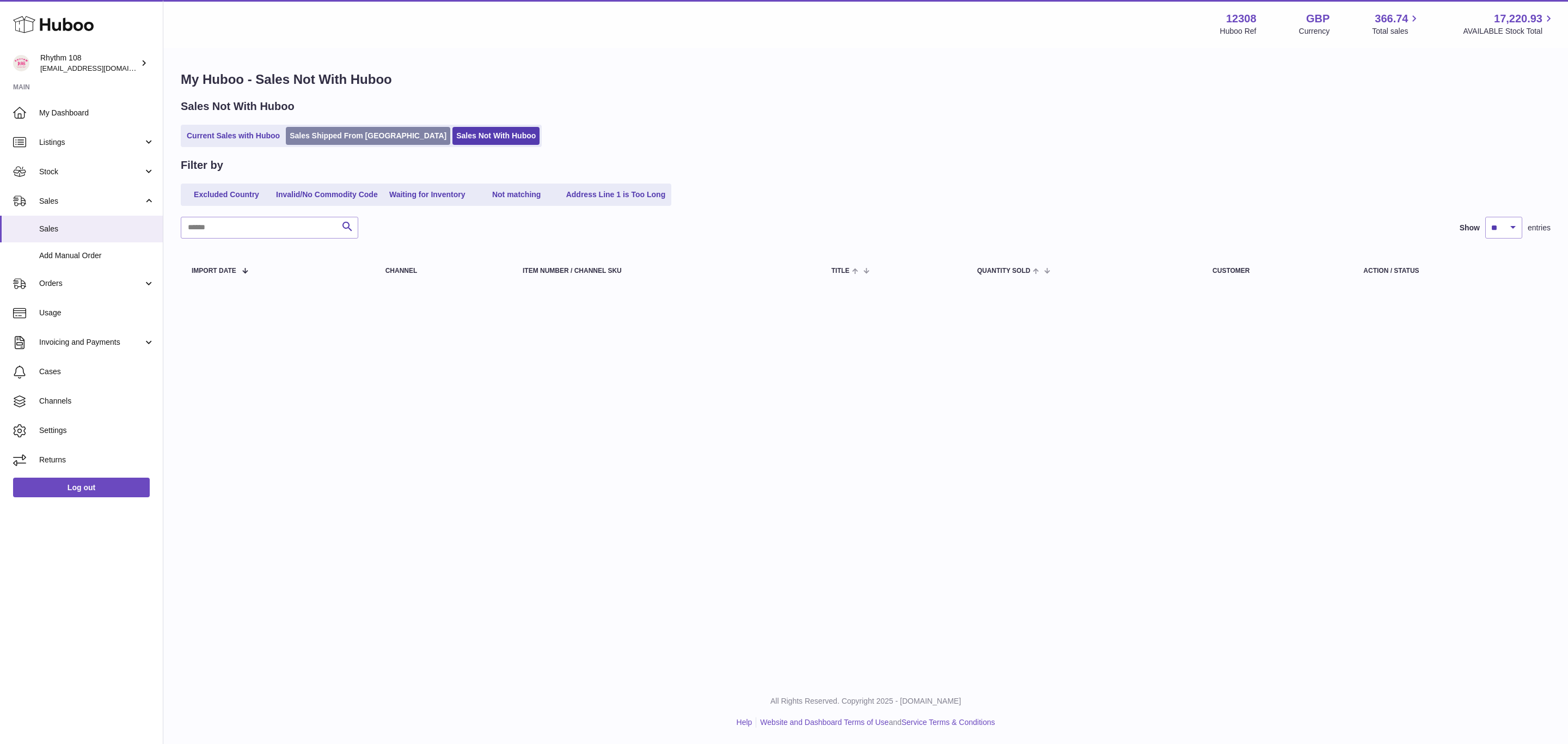
click at [330, 136] on link "Sales Shipped From Huboo" at bounding box center [367, 136] width 164 height 18
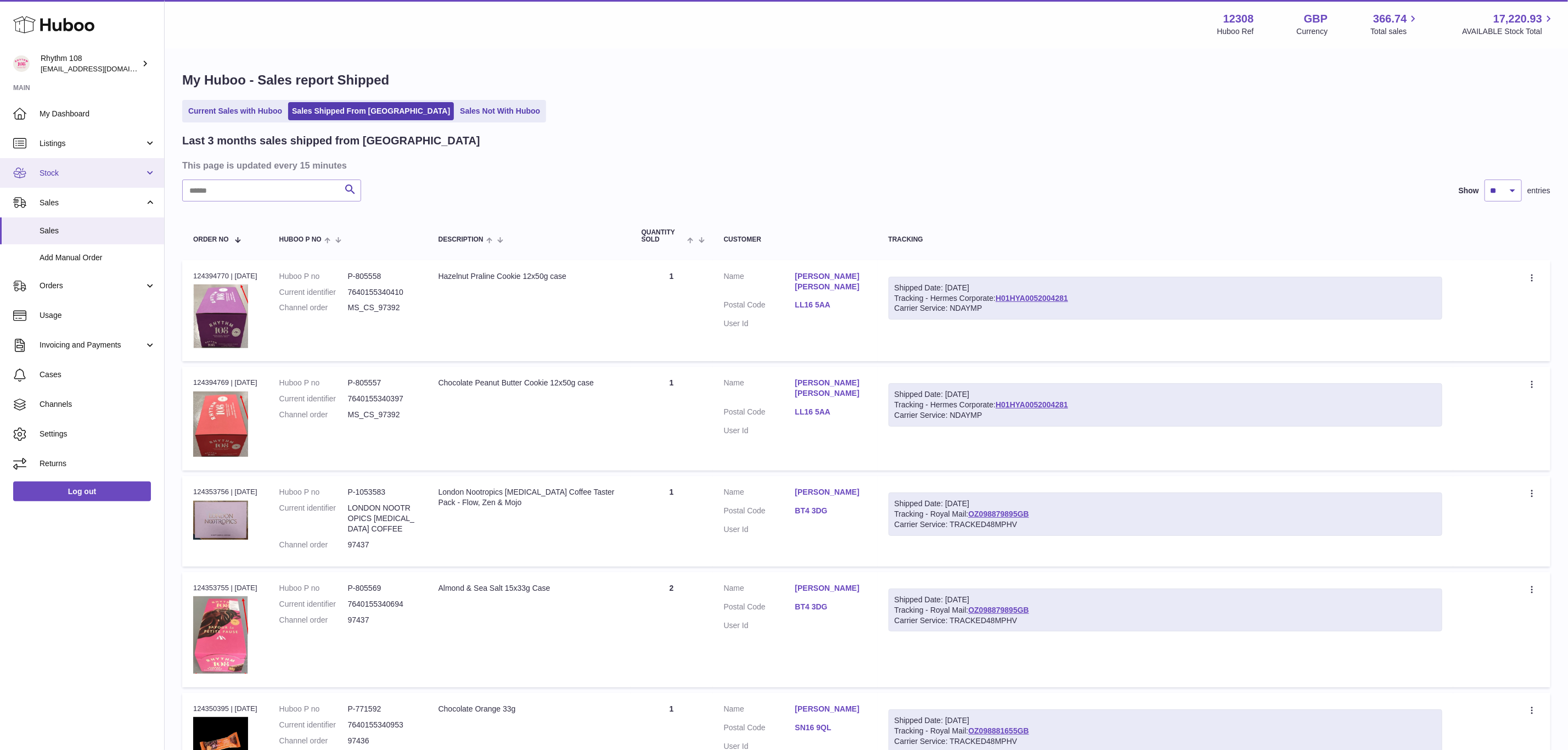
click at [51, 182] on link "Stock" at bounding box center [81, 173] width 164 height 30
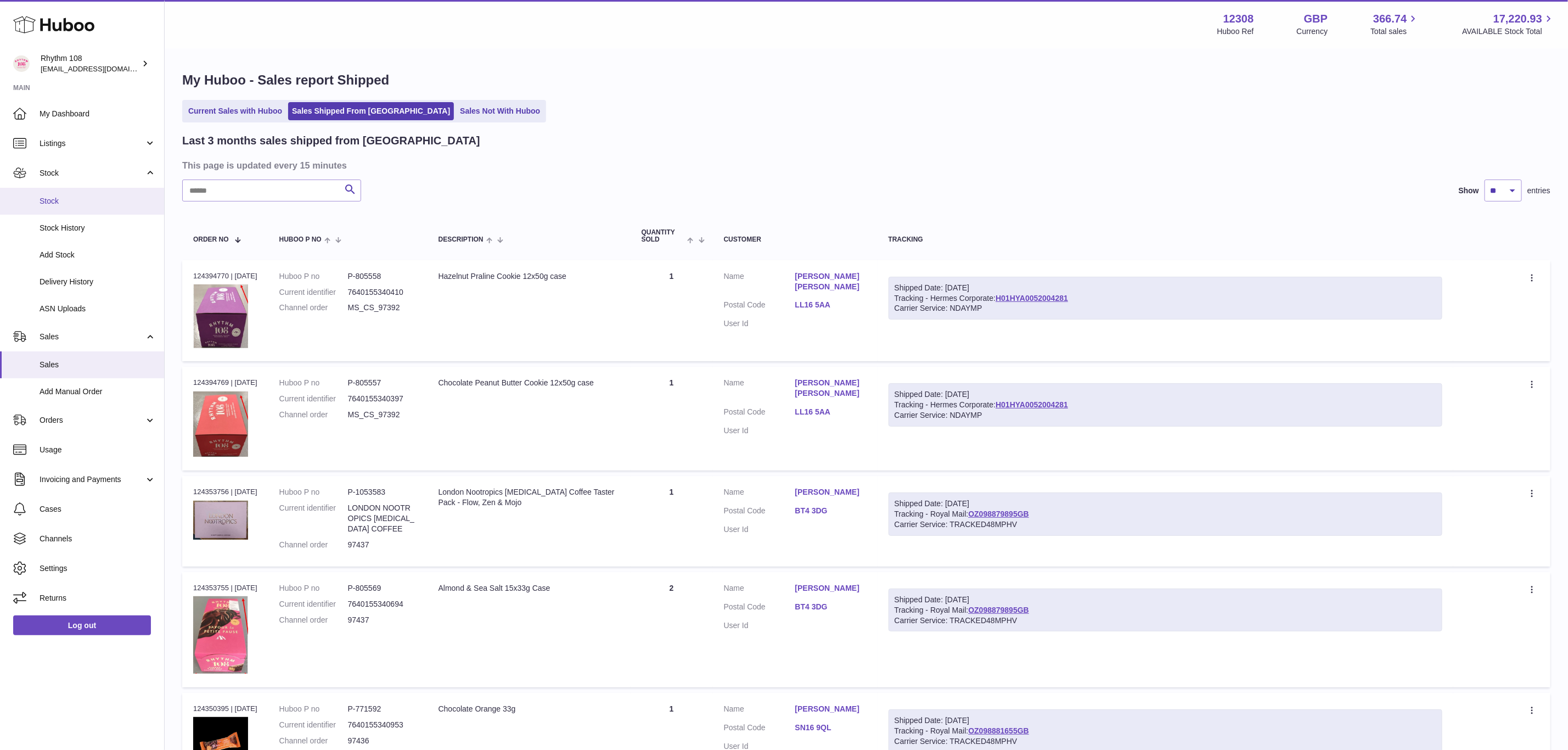
click at [59, 209] on link "Stock" at bounding box center [81, 200] width 164 height 27
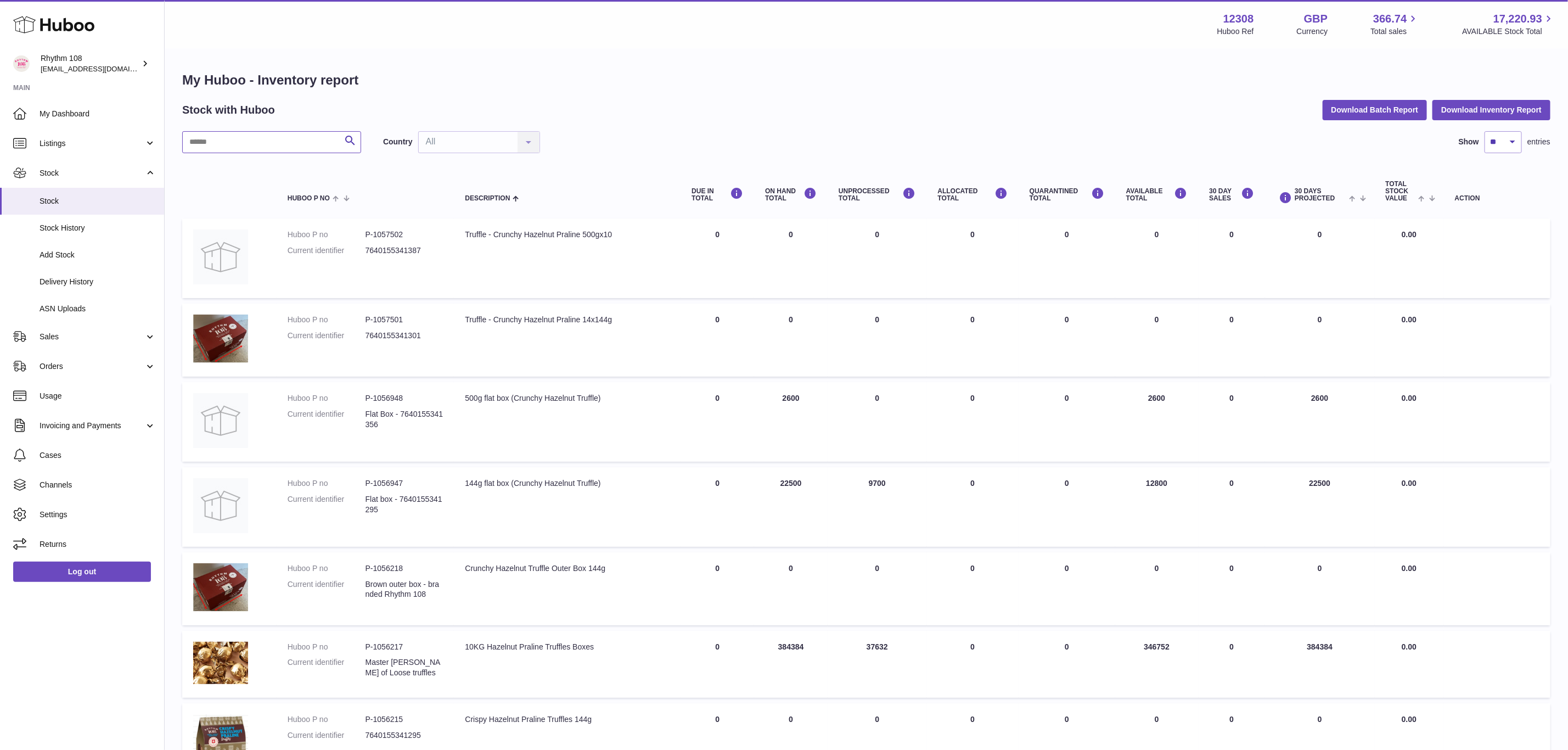
click at [211, 142] on input "text" at bounding box center [272, 142] width 179 height 22
type input "*****"
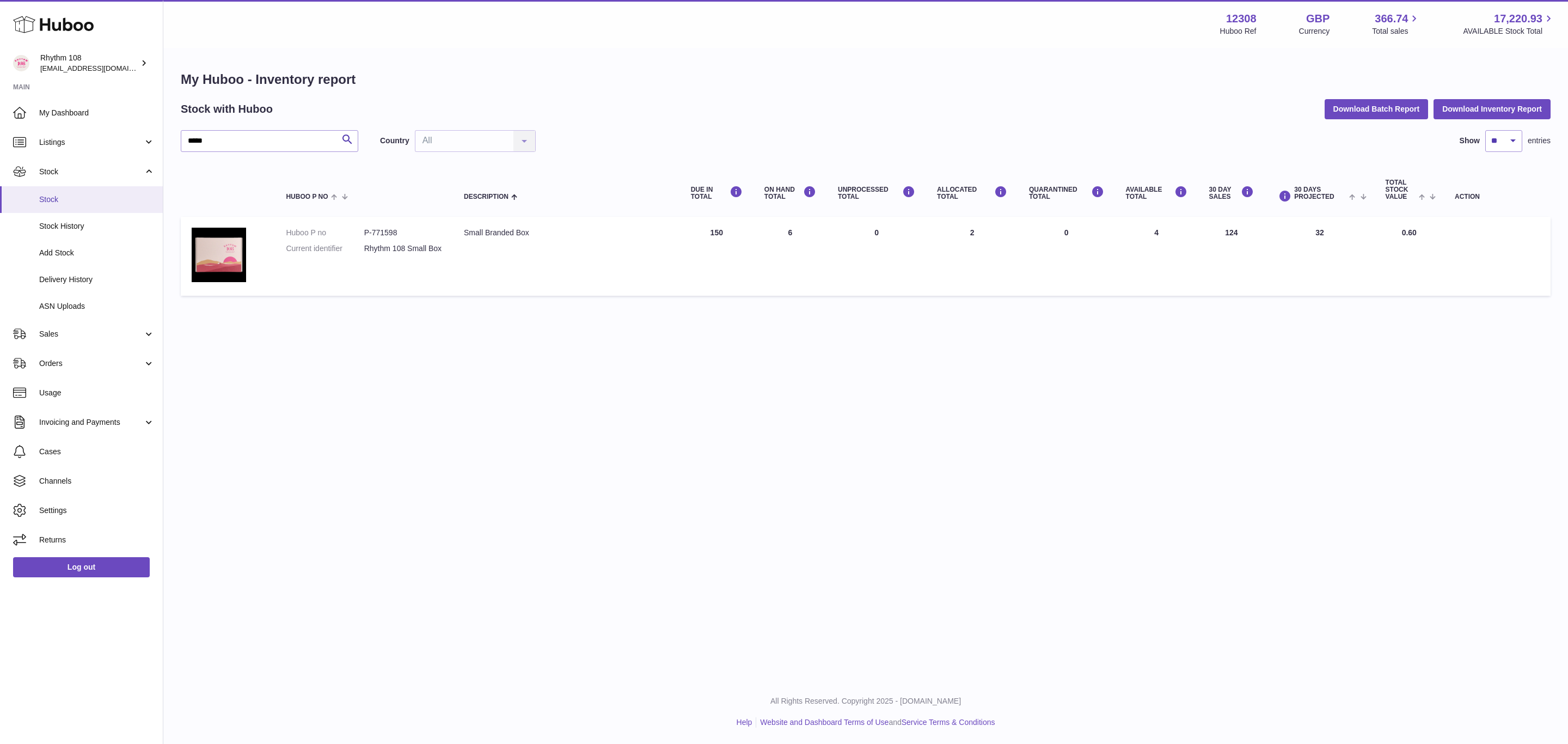
click at [79, 203] on span "Stock" at bounding box center [96, 200] width 115 height 11
